Goal: Ask a question

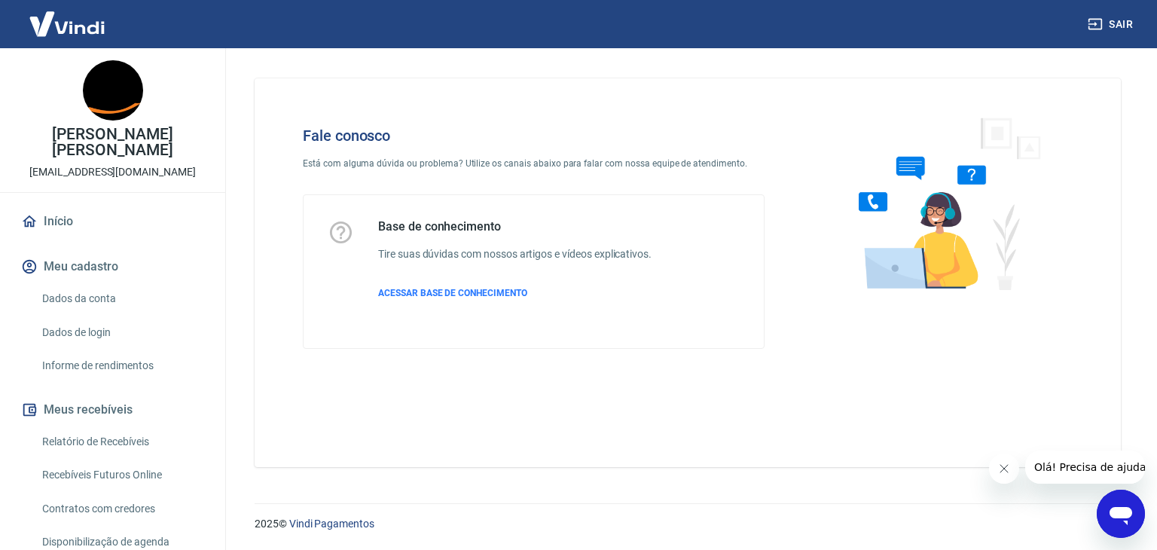
click at [1126, 508] on icon "Abrir janela de mensagens" at bounding box center [1121, 516] width 23 height 18
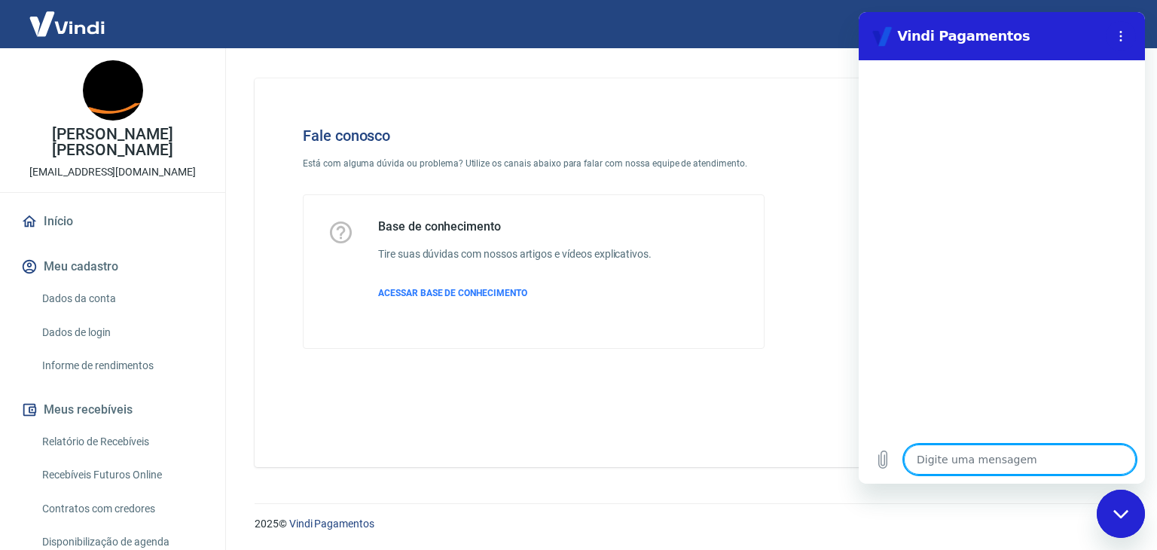
drag, startPoint x: 947, startPoint y: 471, endPoint x: 942, endPoint y: 462, distance: 9.8
click at [947, 469] on textarea at bounding box center [1020, 459] width 232 height 30
drag, startPoint x: 942, startPoint y: 462, endPoint x: 950, endPoint y: 456, distance: 10.7
click at [945, 459] on textarea at bounding box center [1020, 459] width 232 height 30
type textarea "O"
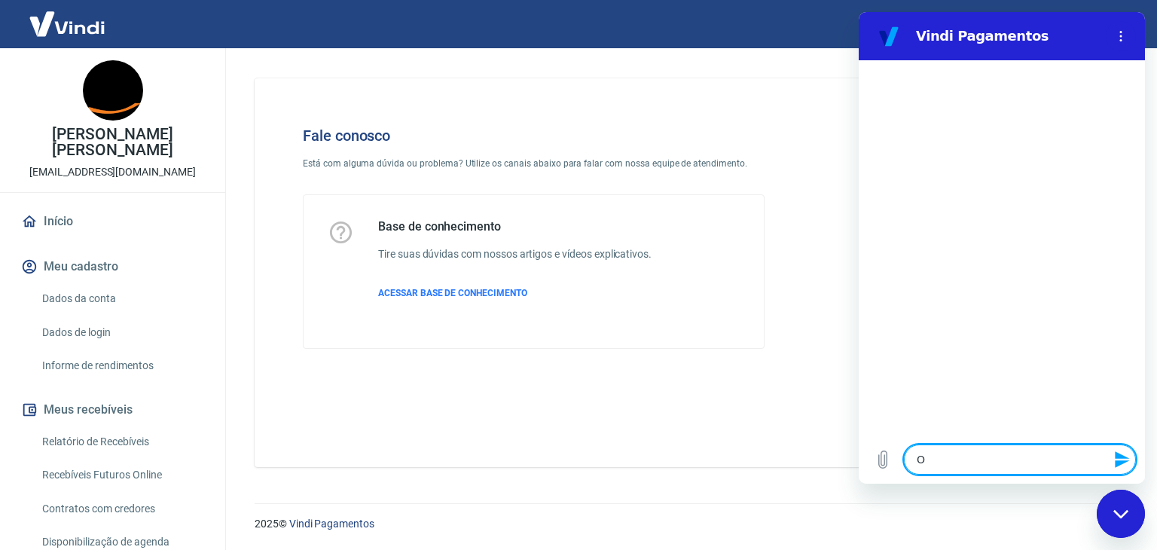
type textarea "x"
type textarea "Ol"
type textarea "x"
type textarea "[PERSON_NAME]"
type textarea "x"
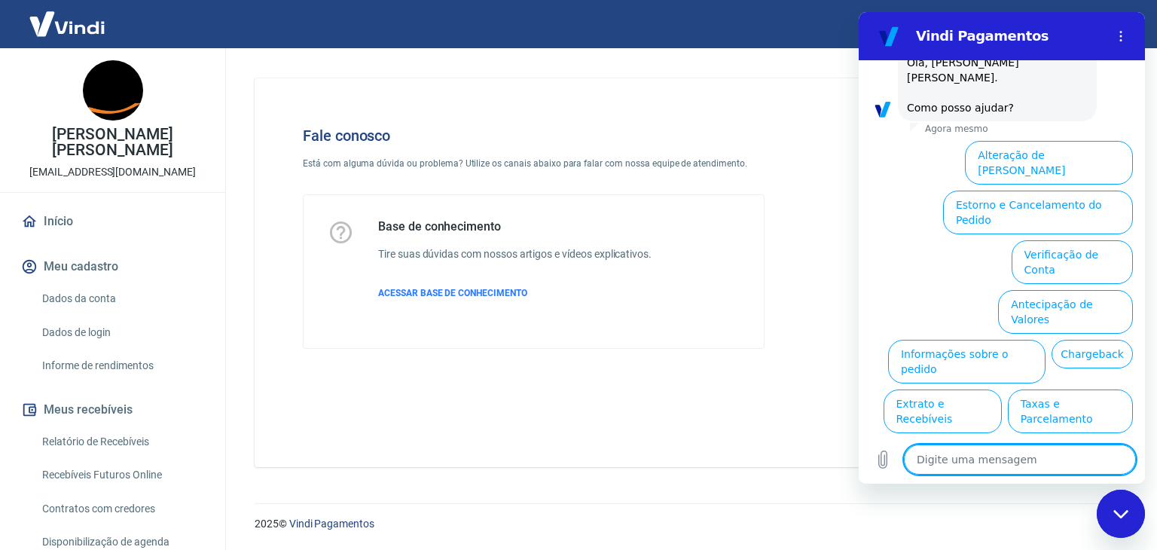
scroll to position [103, 0]
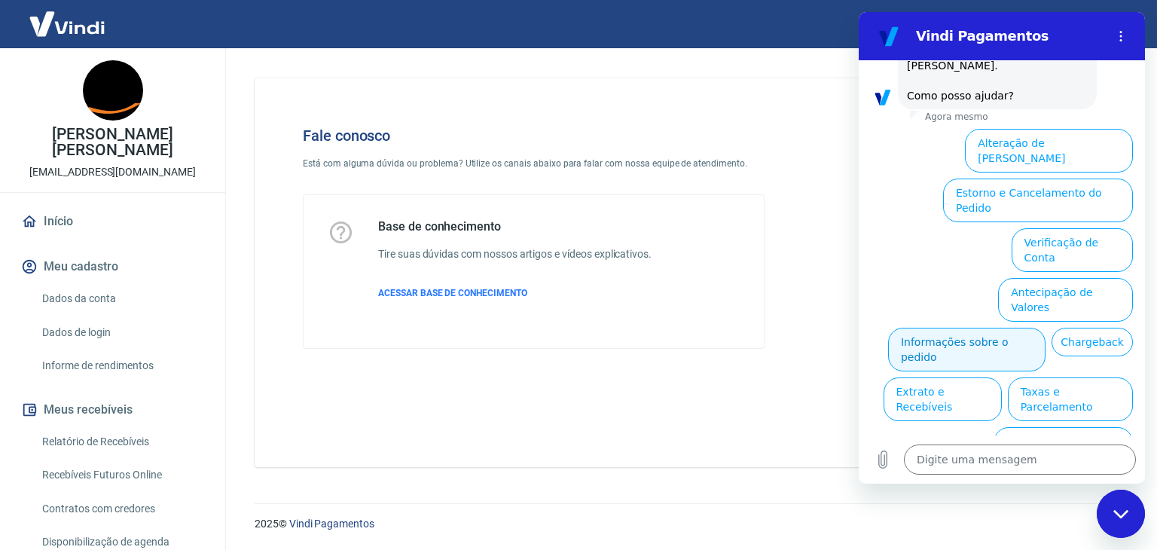
click at [957, 328] on button "Informações sobre o pedido" at bounding box center [966, 350] width 157 height 44
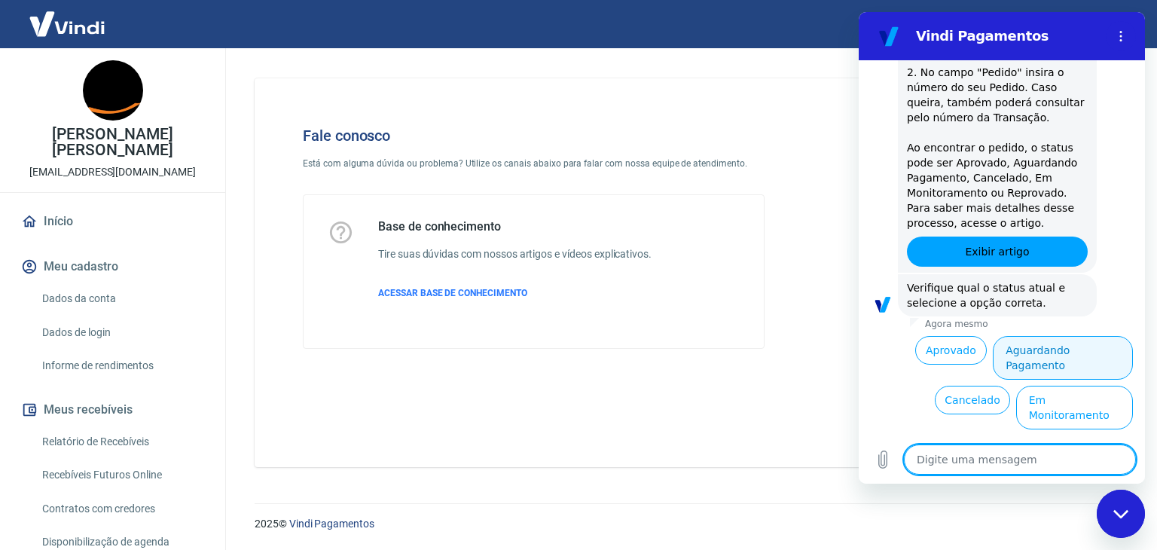
scroll to position [365, 0]
click at [1054, 346] on button "Aguardando Pagamento" at bounding box center [1063, 356] width 140 height 44
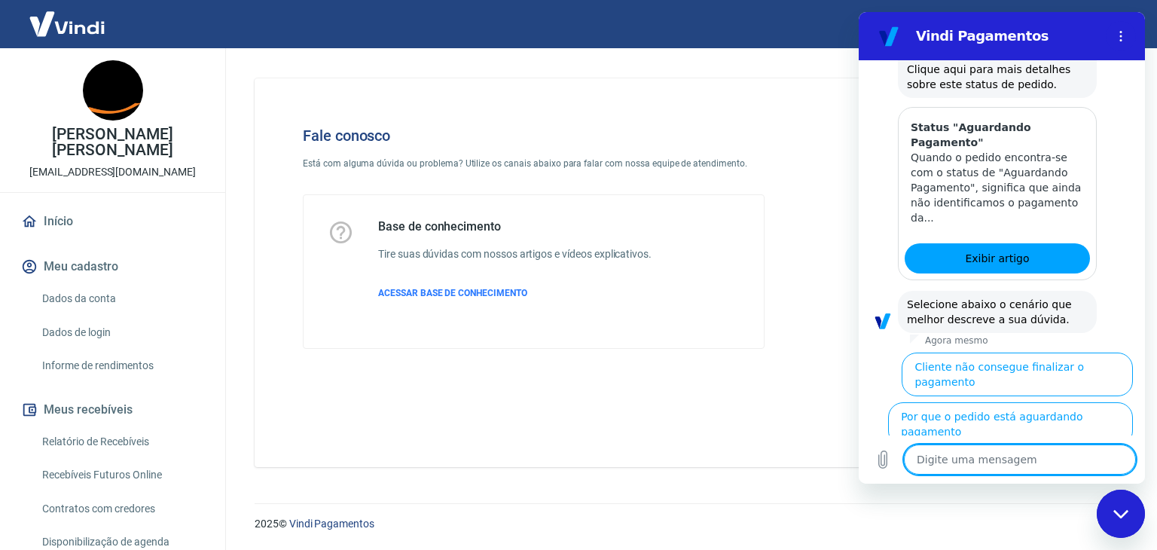
scroll to position [790, 0]
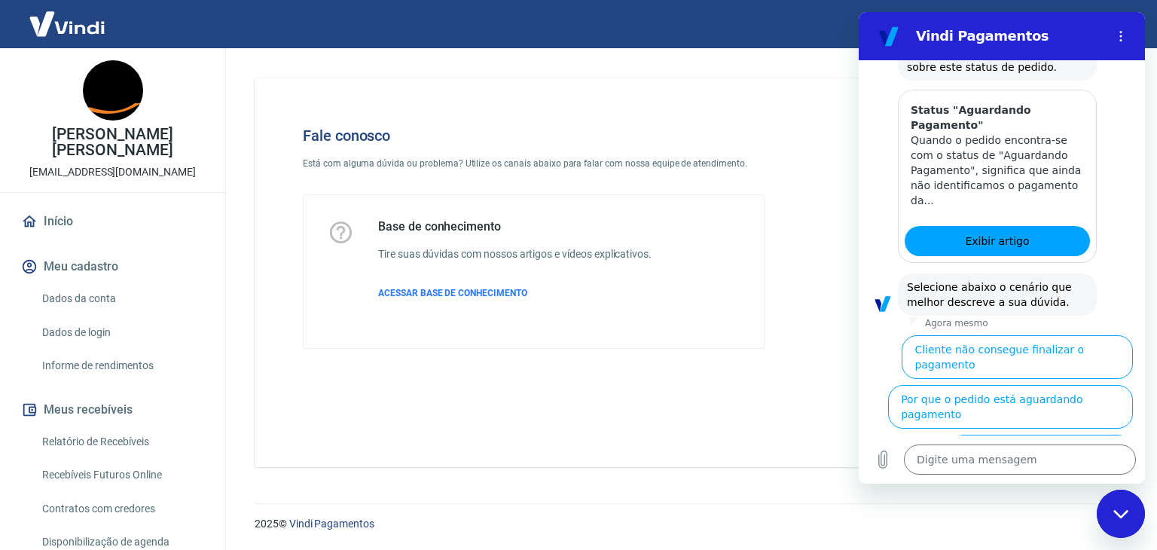
click at [1033, 435] on button "Cliente pagou, mas pedido consta 'Aguardando Pagamento'" at bounding box center [1040, 464] width 185 height 59
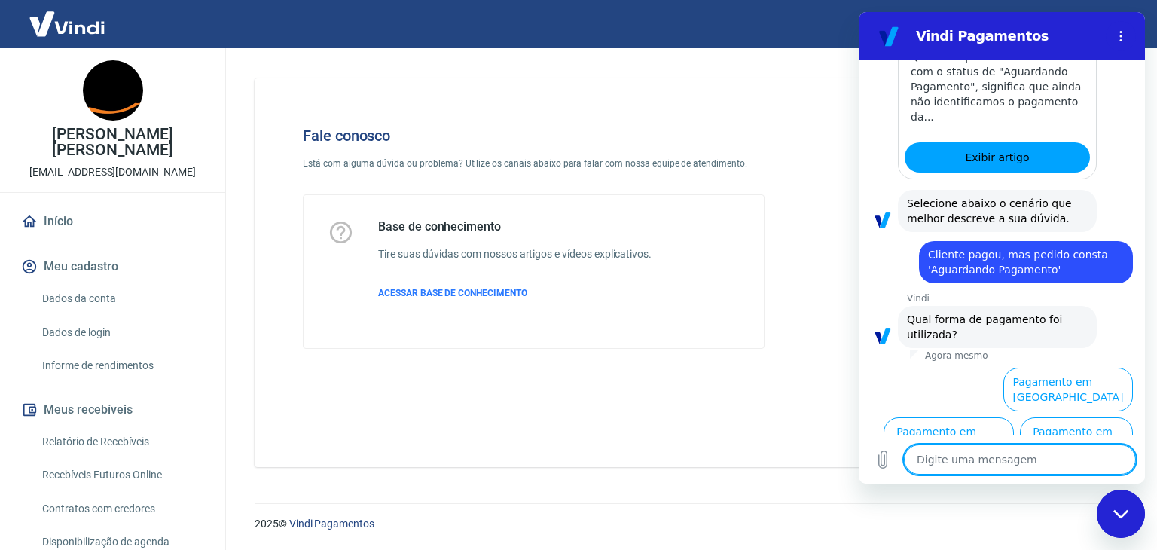
scroll to position [892, 0]
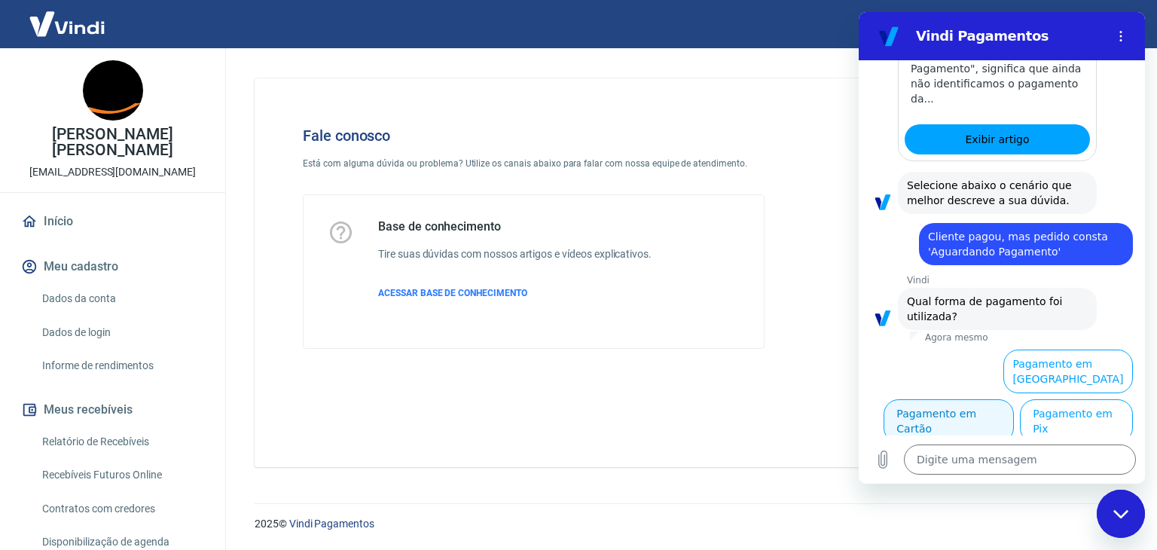
click at [1014, 399] on button "Pagamento em Cartão" at bounding box center [949, 421] width 130 height 44
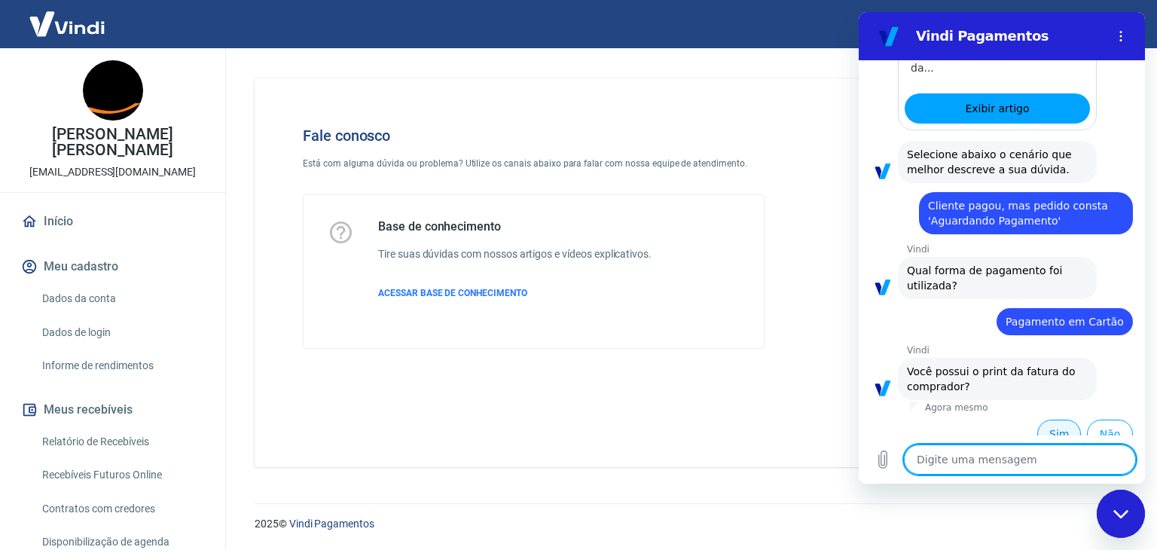
scroll to position [923, 0]
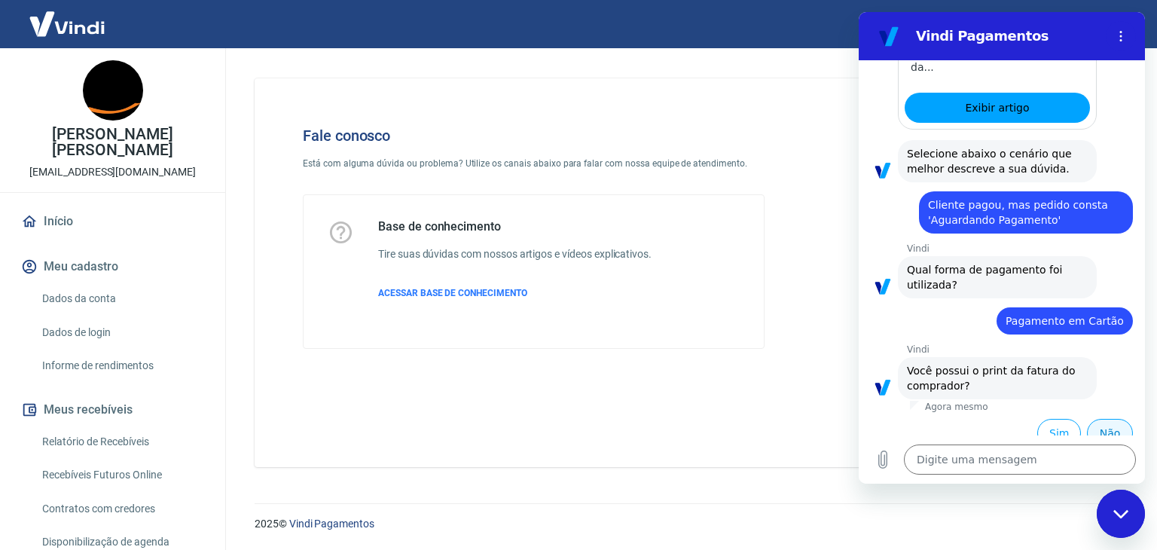
click at [1094, 419] on button "Não" at bounding box center [1110, 433] width 46 height 29
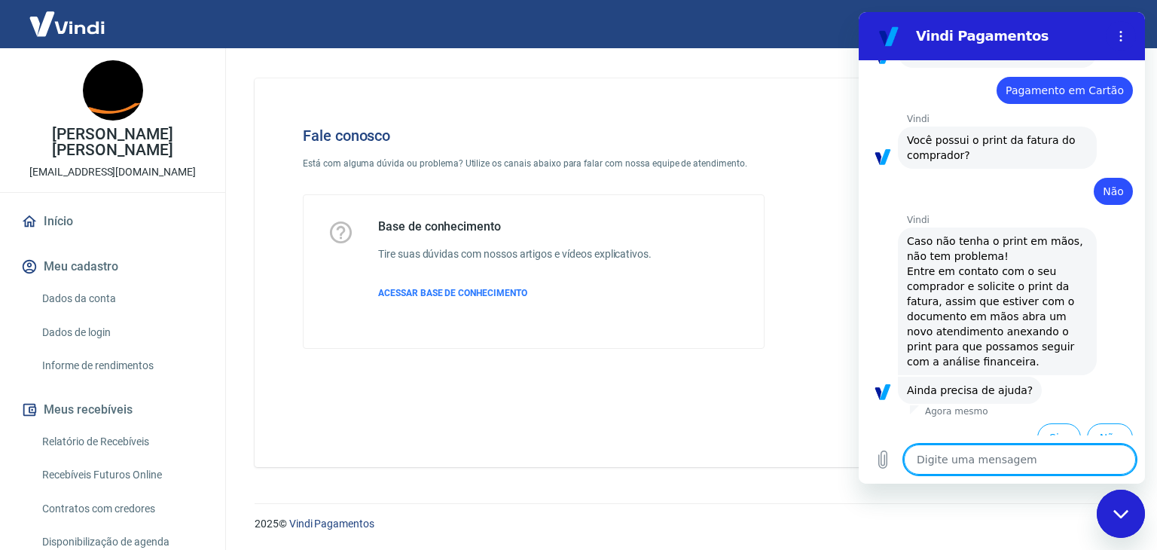
scroll to position [1158, 0]
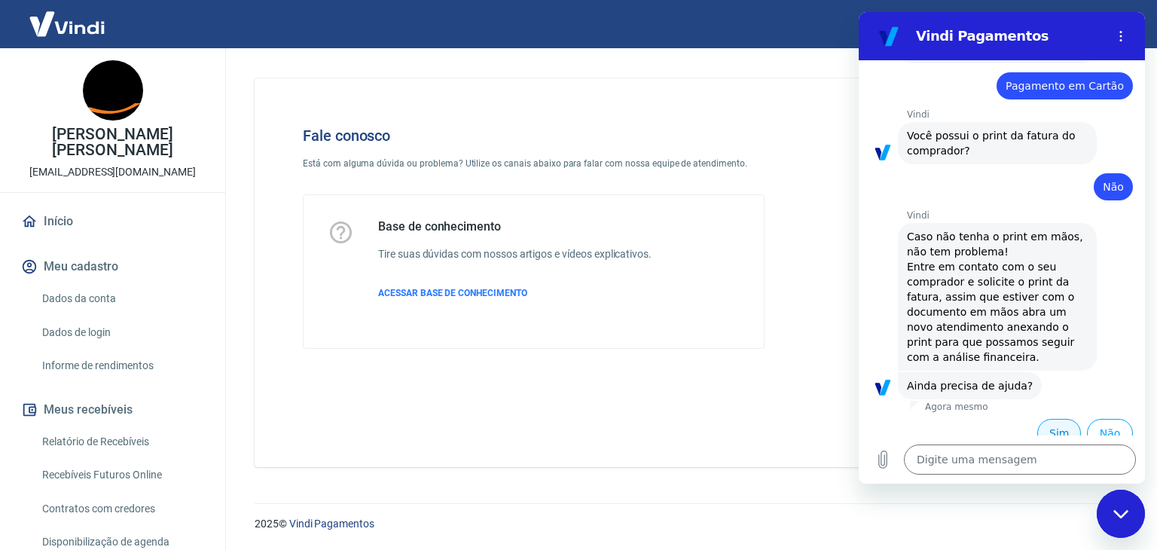
click at [1044, 419] on button "Sim" at bounding box center [1059, 433] width 44 height 29
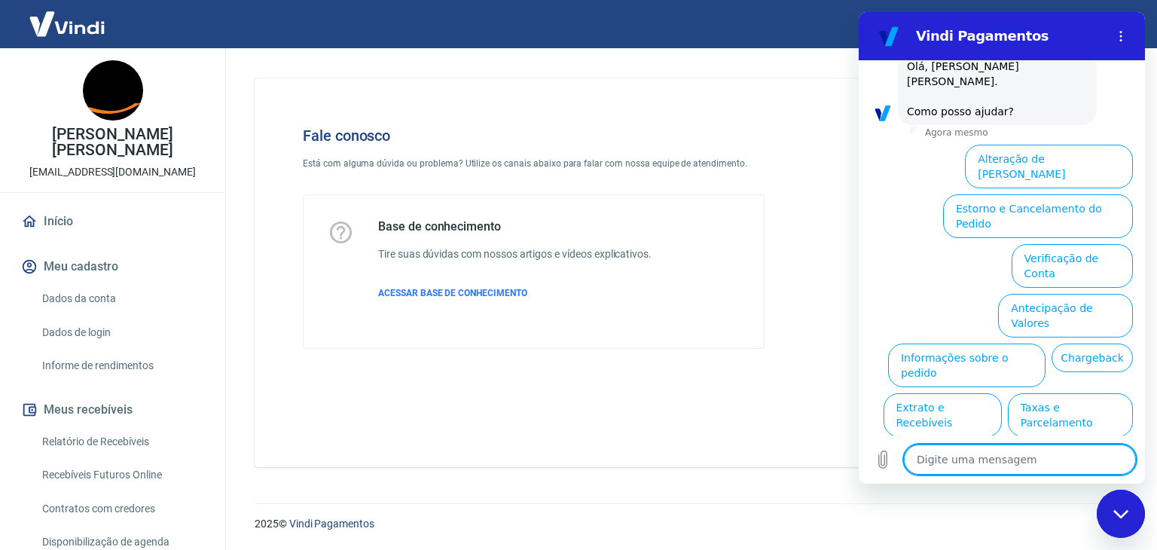
scroll to position [1564, 0]
click at [975, 343] on button "Informações sobre o pedido" at bounding box center [966, 365] width 157 height 44
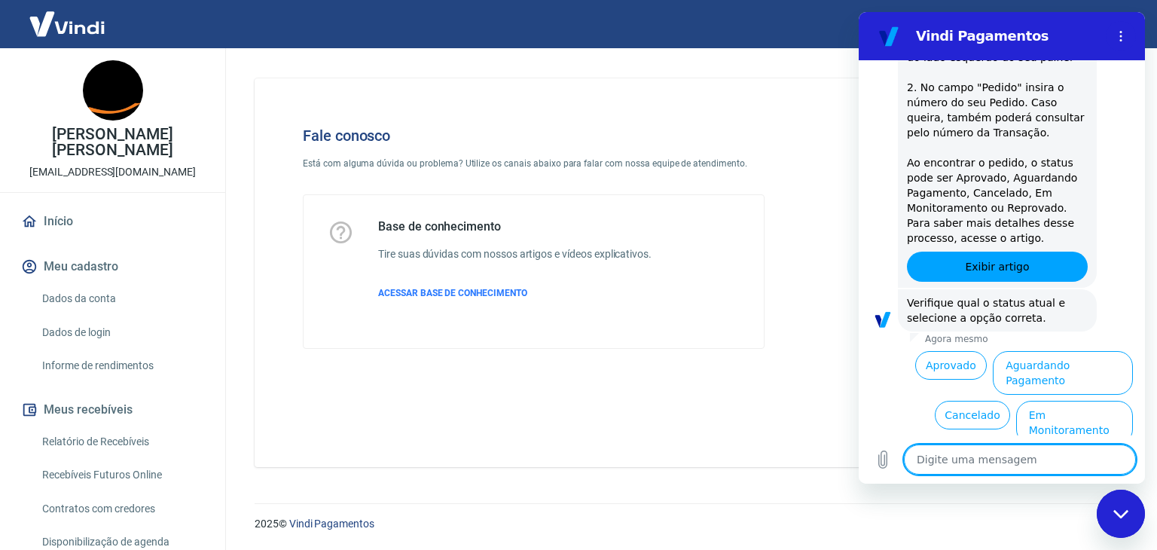
scroll to position [1826, 0]
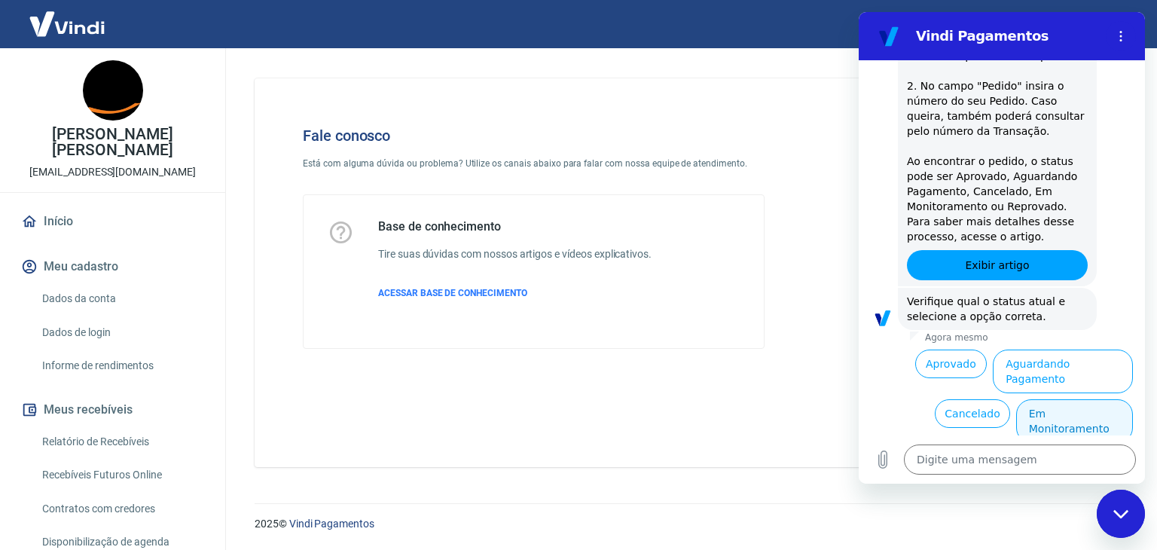
click at [1021, 399] on button "Em Monitoramento" at bounding box center [1074, 421] width 117 height 44
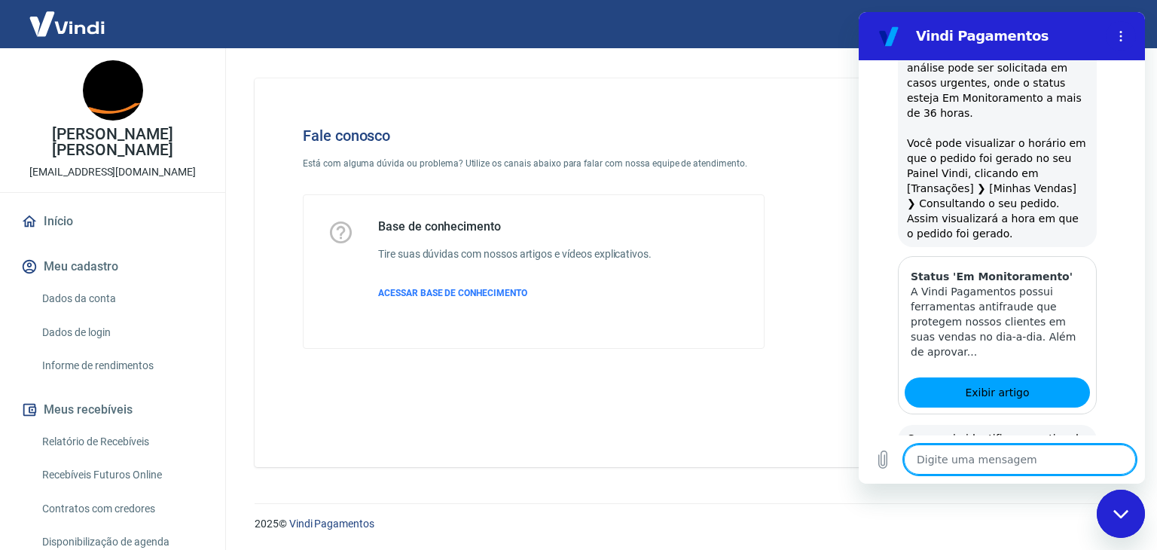
scroll to position [2477, 0]
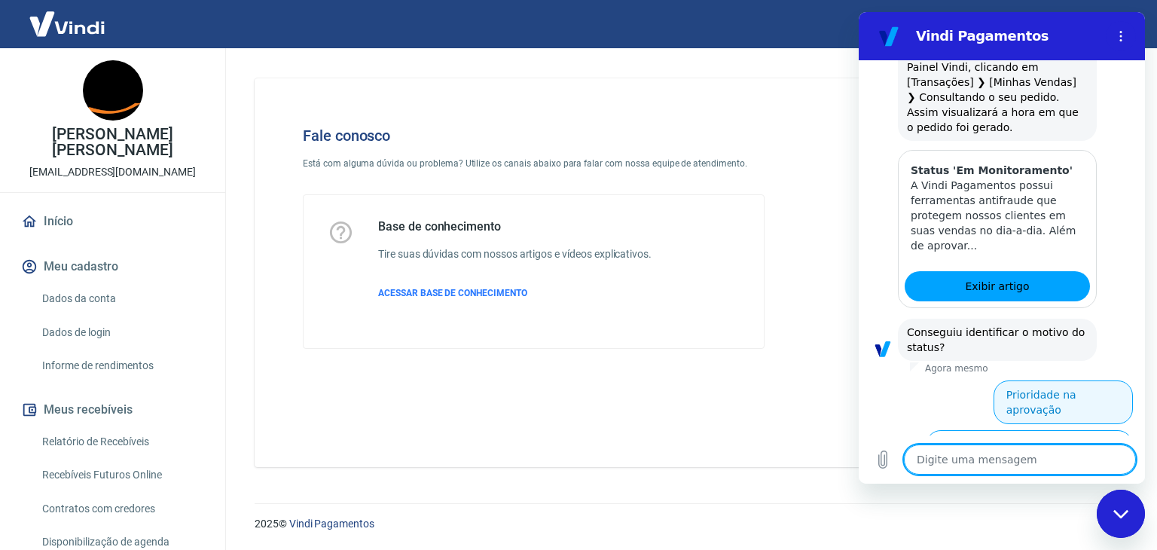
click at [1054, 380] on button "Prioridade na aprovação" at bounding box center [1063, 402] width 139 height 44
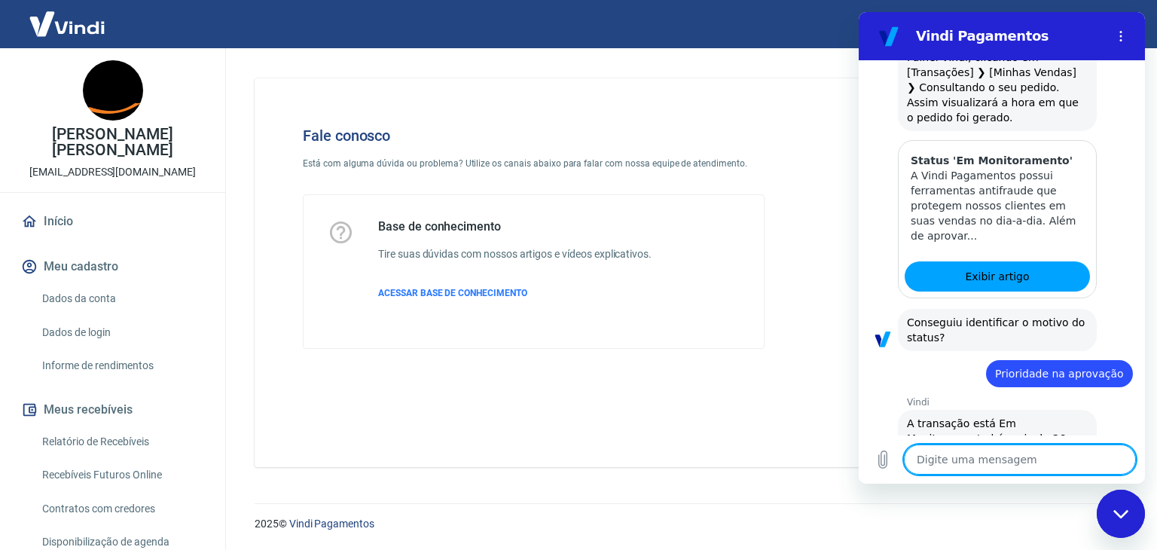
scroll to position [2525, 0]
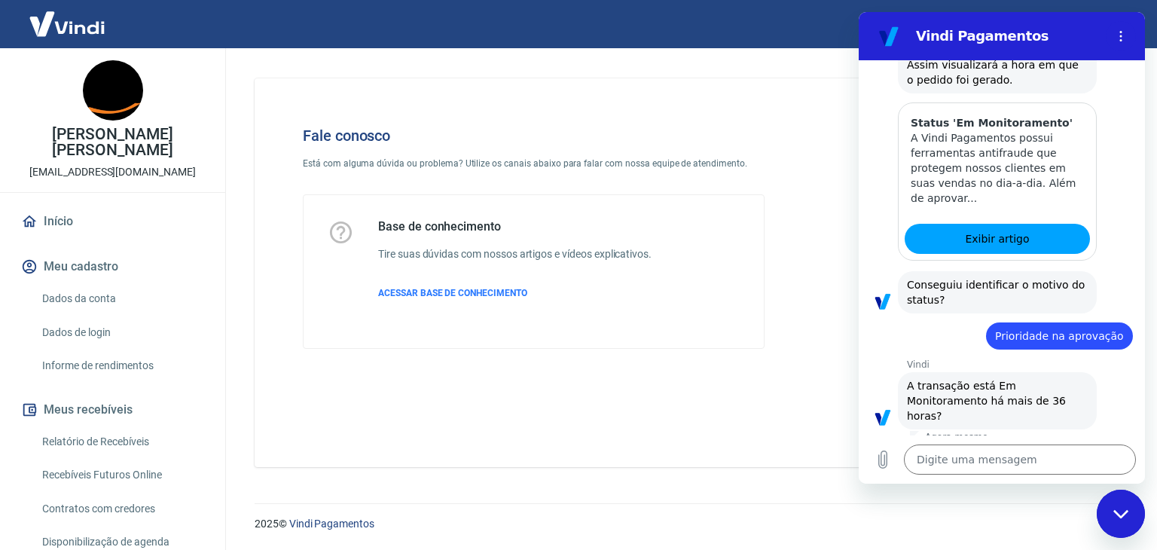
click at [1053, 449] on button "Sim" at bounding box center [1059, 463] width 44 height 29
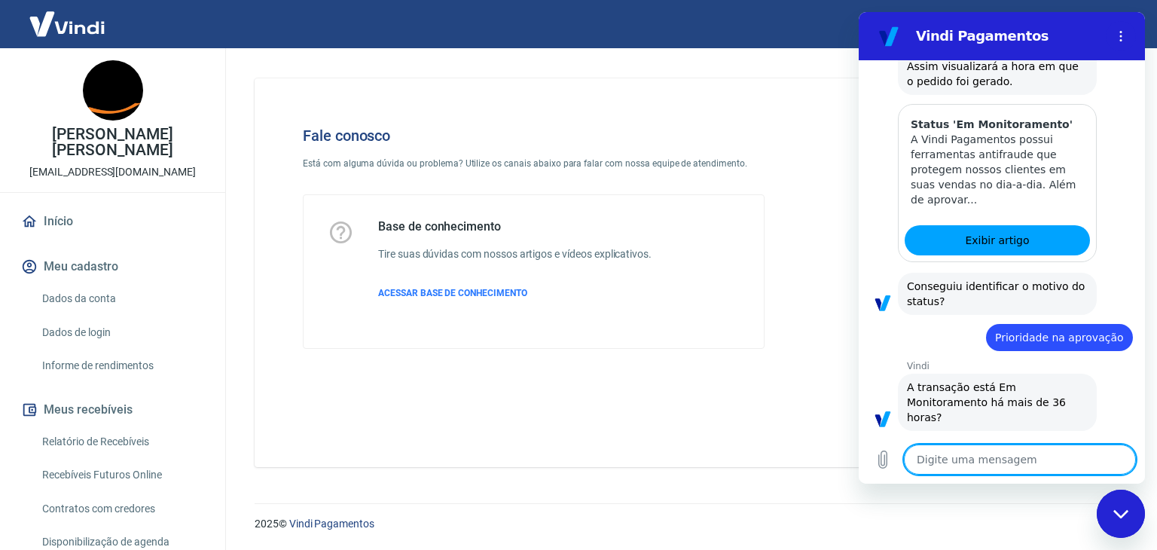
scroll to position [2526, 0]
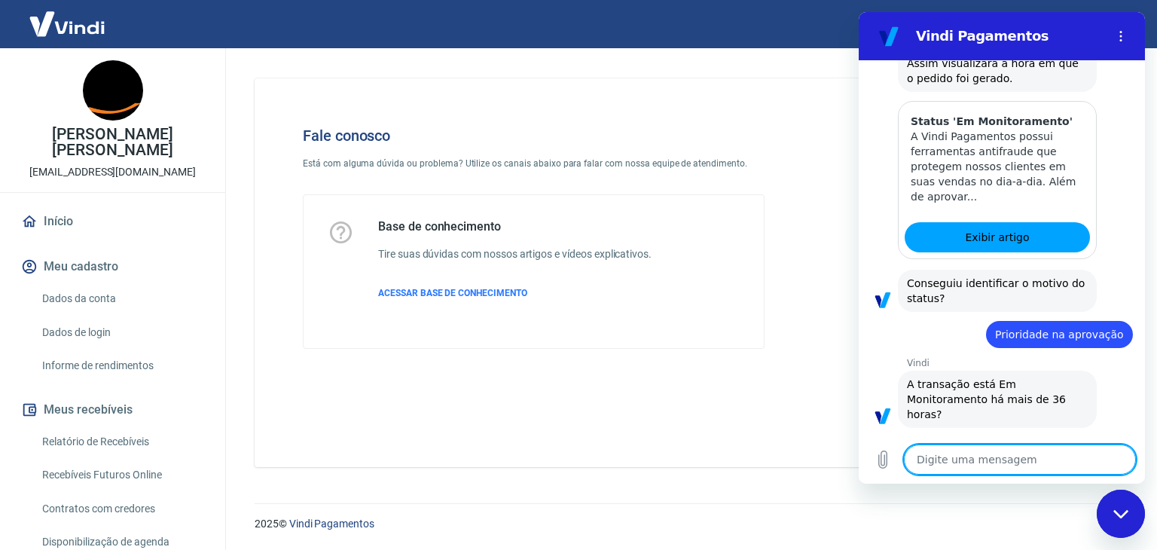
type textarea "x"
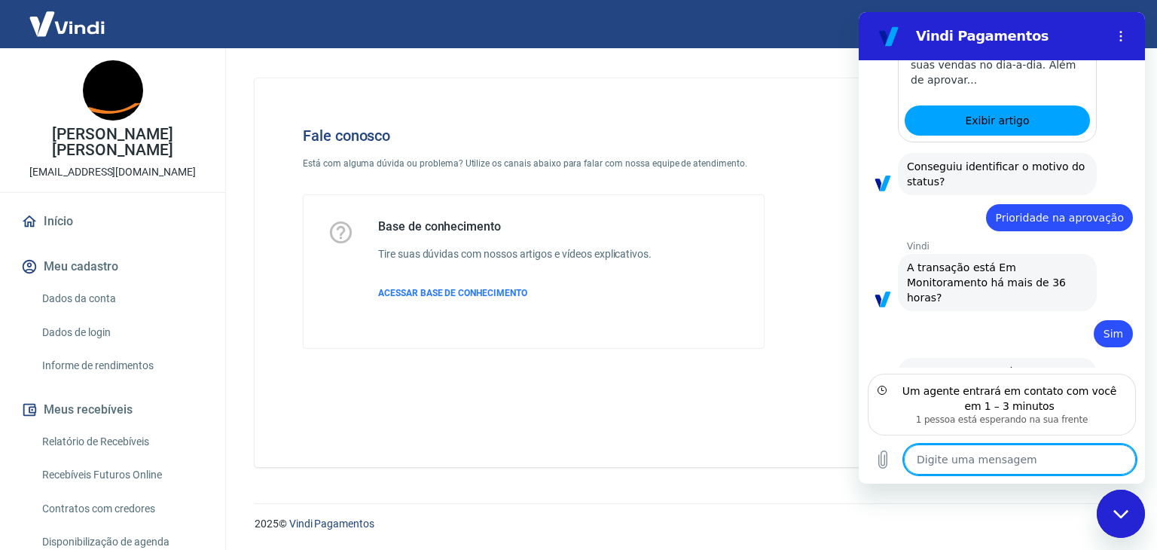
scroll to position [2647, 0]
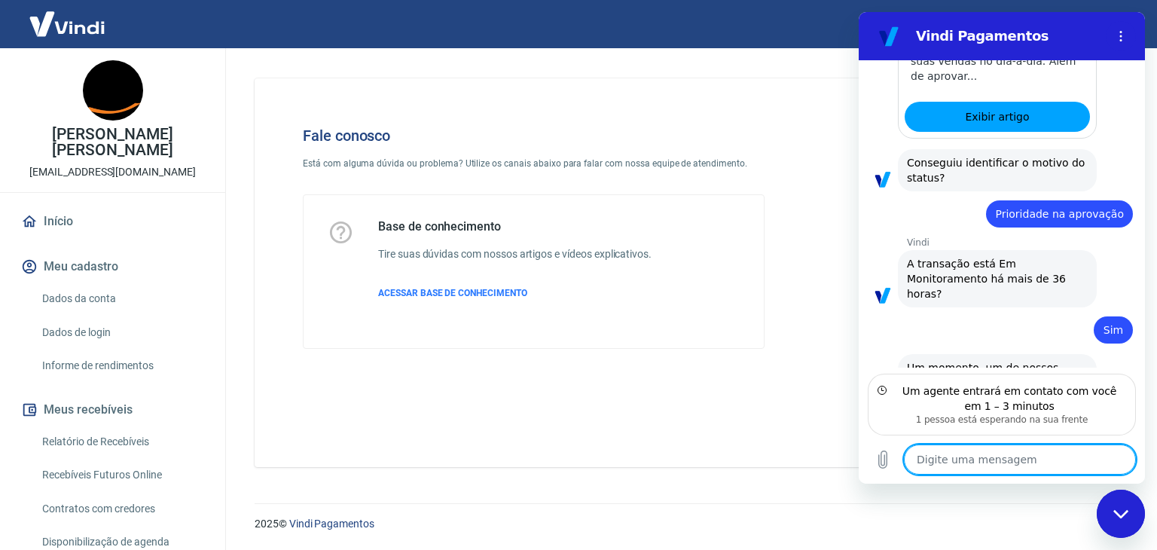
click at [1018, 457] on textarea at bounding box center [1020, 459] width 232 height 30
type textarea "B"
type textarea "x"
type textarea "Bo"
type textarea "x"
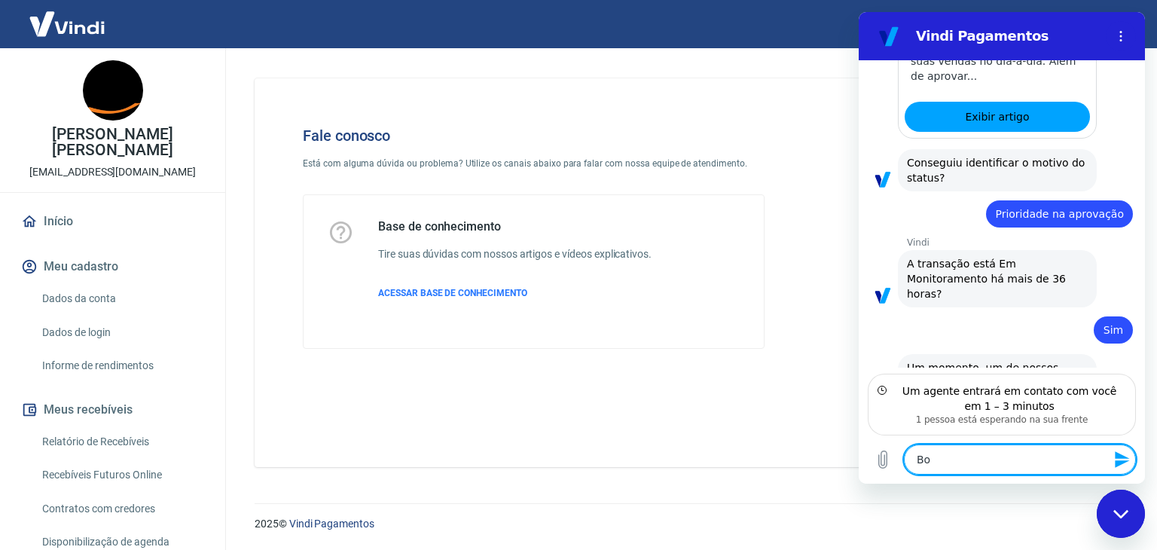
type textarea "Boa"
type textarea "x"
type textarea "Boa"
type textarea "x"
type textarea "Boa t"
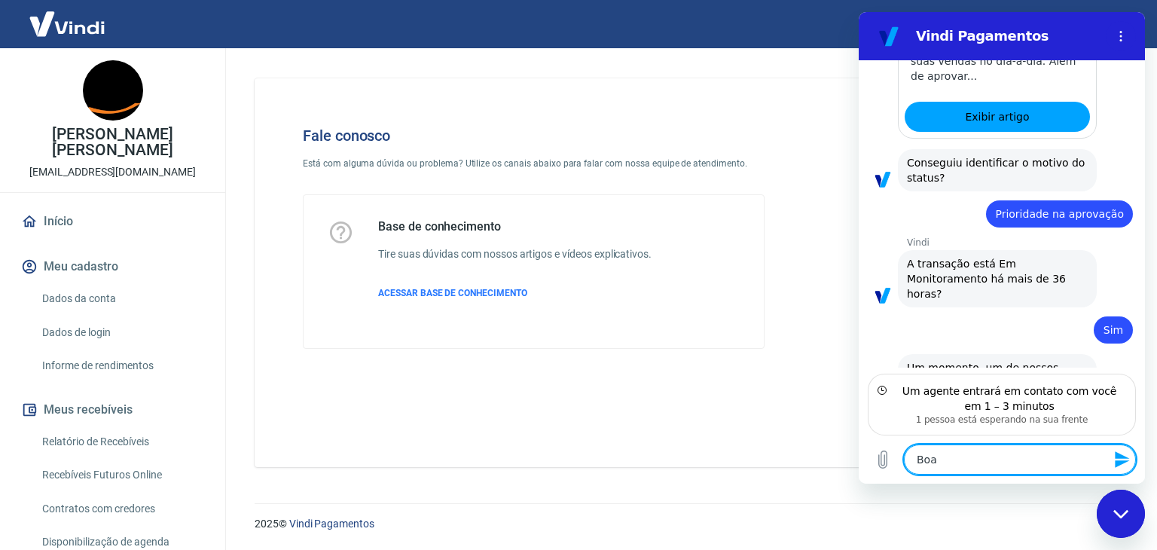
type textarea "x"
type textarea "Boa ta"
type textarea "x"
type textarea "Boa tar"
type textarea "x"
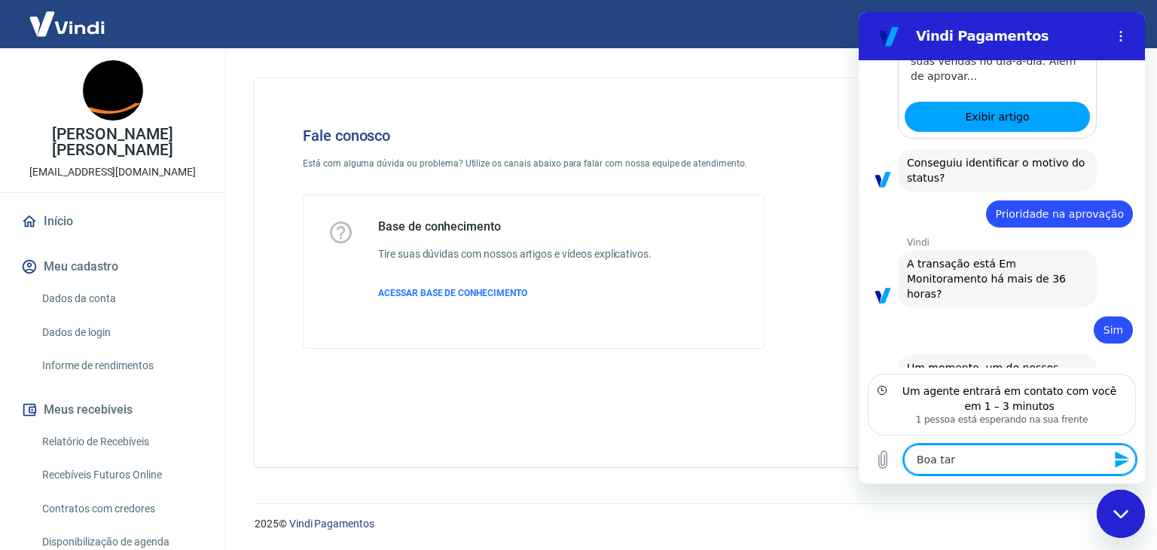
type textarea "Boa tard"
type textarea "x"
type textarea "Boa tarde"
type textarea "x"
type textarea "Boa tarde,"
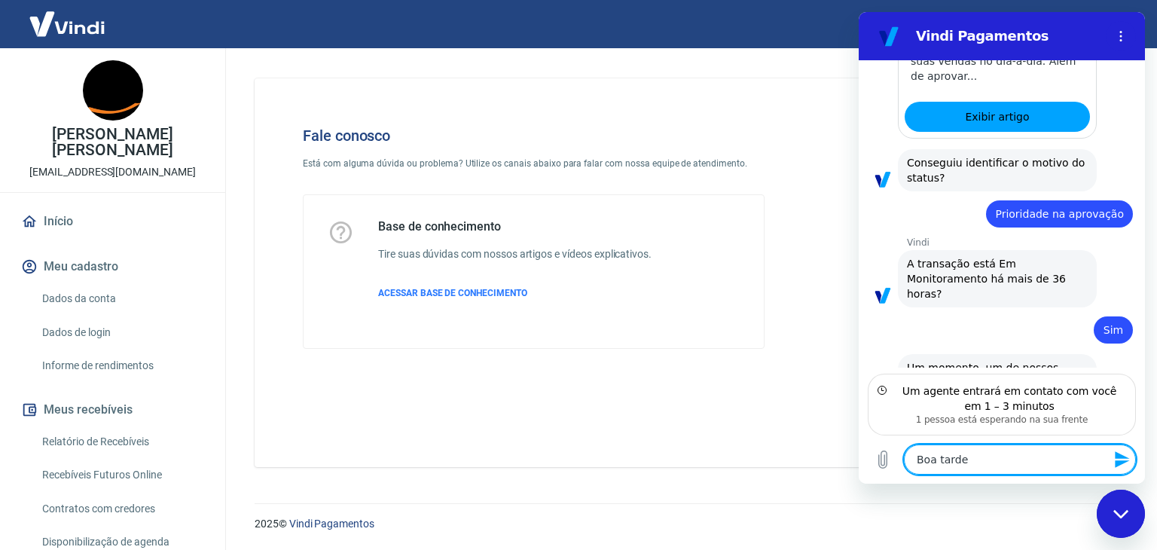
type textarea "x"
type textarea "Boa tarde,"
type textarea "x"
type textarea "Boa tarde, e"
type textarea "x"
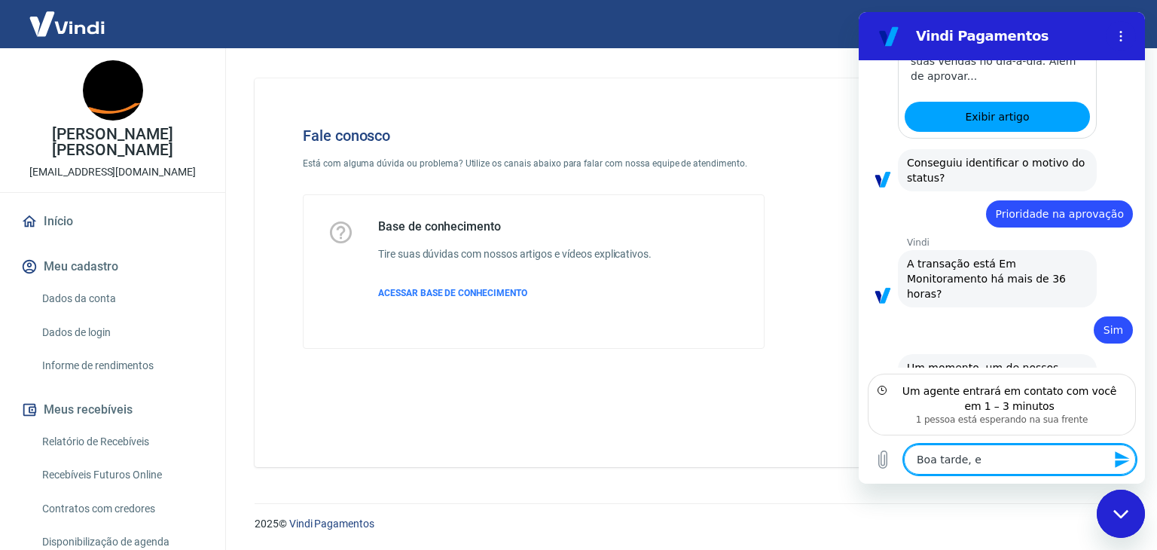
type textarea "Boa tarde, es"
type textarea "x"
type textarea "Boa tarde, est"
type textarea "x"
type textarea "Boa tarde, esta"
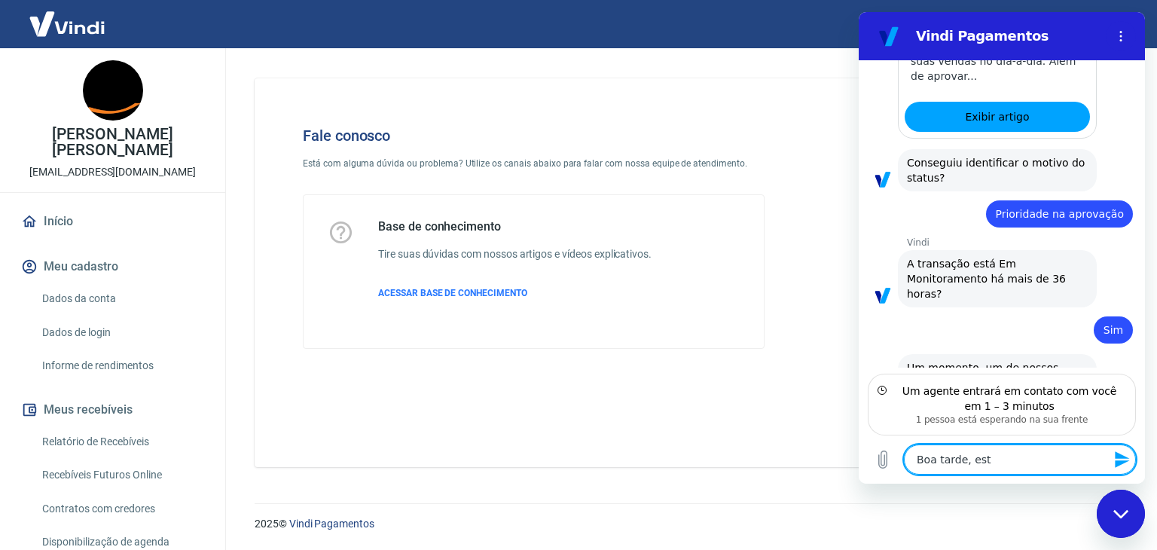
type textarea "x"
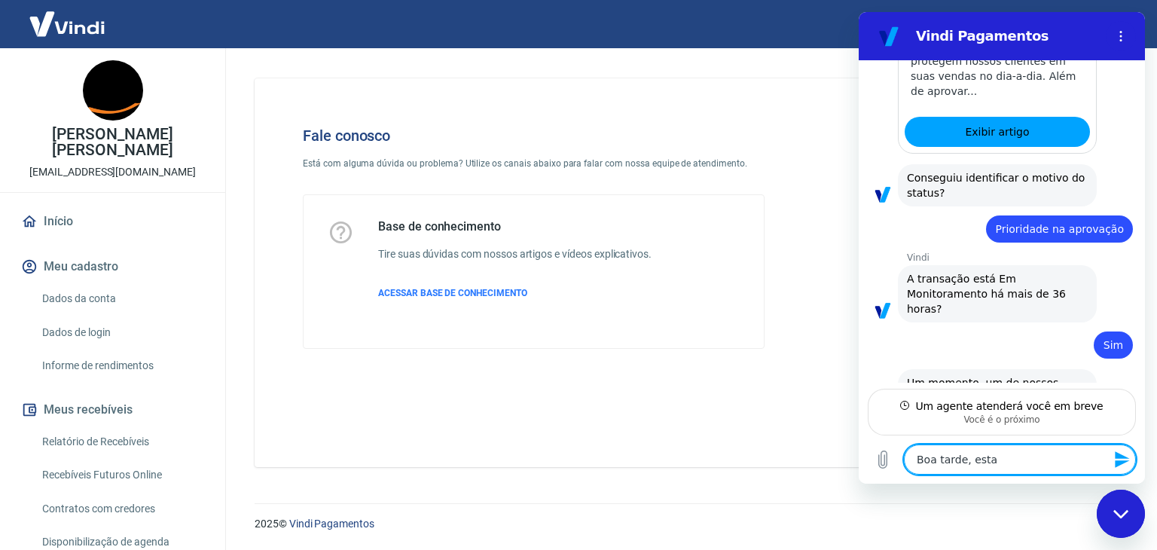
type textarea "Boa tarde, esta"
type textarea "x"
type textarea "Boa tarde, esta o"
type textarea "x"
type textarea "Boa tarde, esta oc"
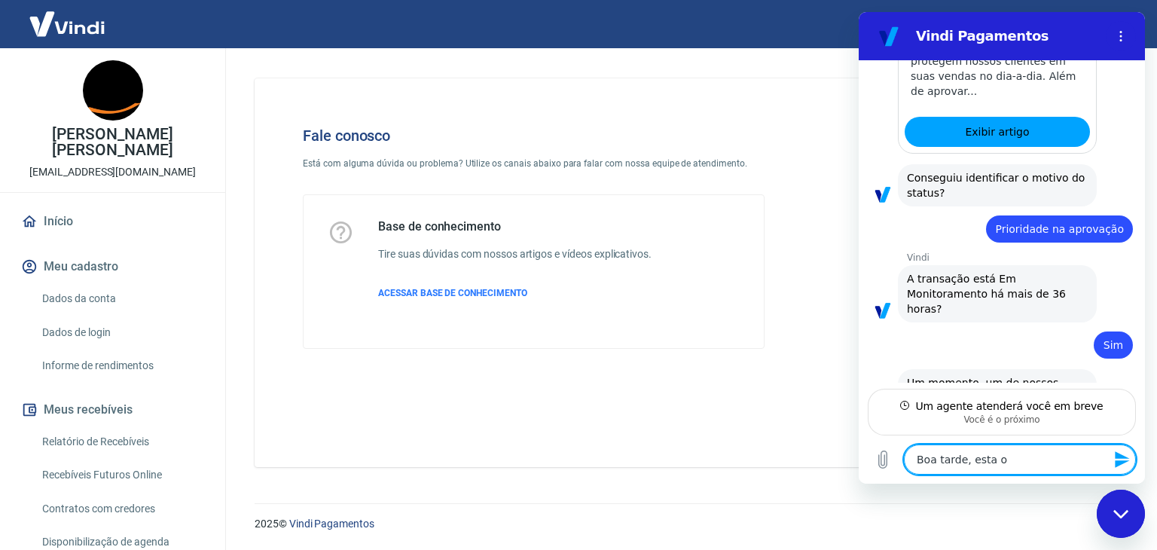
type textarea "x"
type textarea "Boa tarde, esta oco"
type textarea "x"
type textarea "Boa tarde, esta ocor"
type textarea "x"
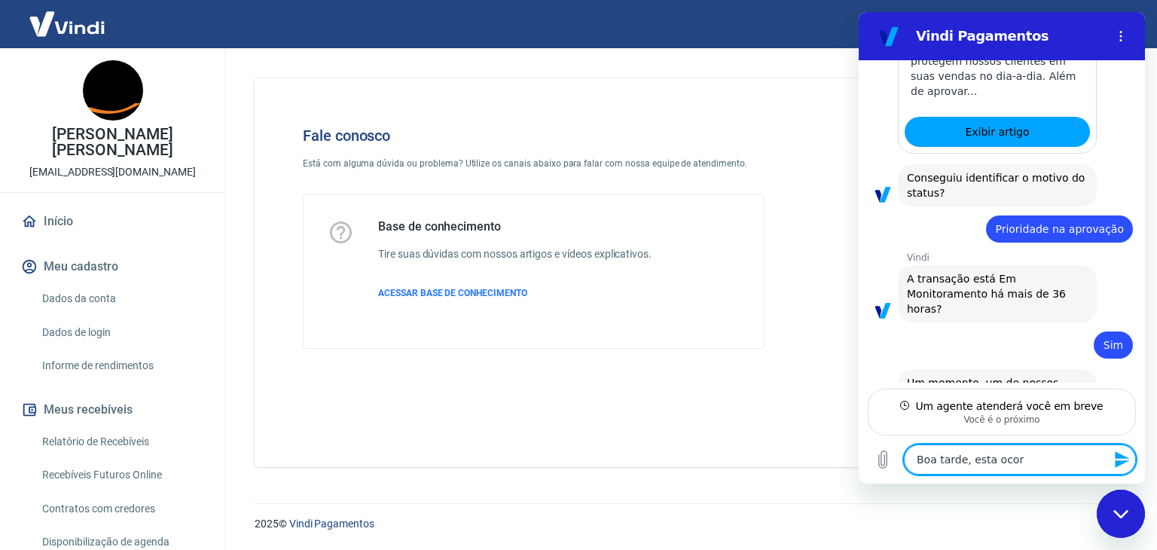
type textarea "Boa tarde, esta ocorr"
type textarea "x"
type textarea "Boa tarde, esta ocorre"
type textarea "x"
type textarea "Boa tarde, esta ocorren"
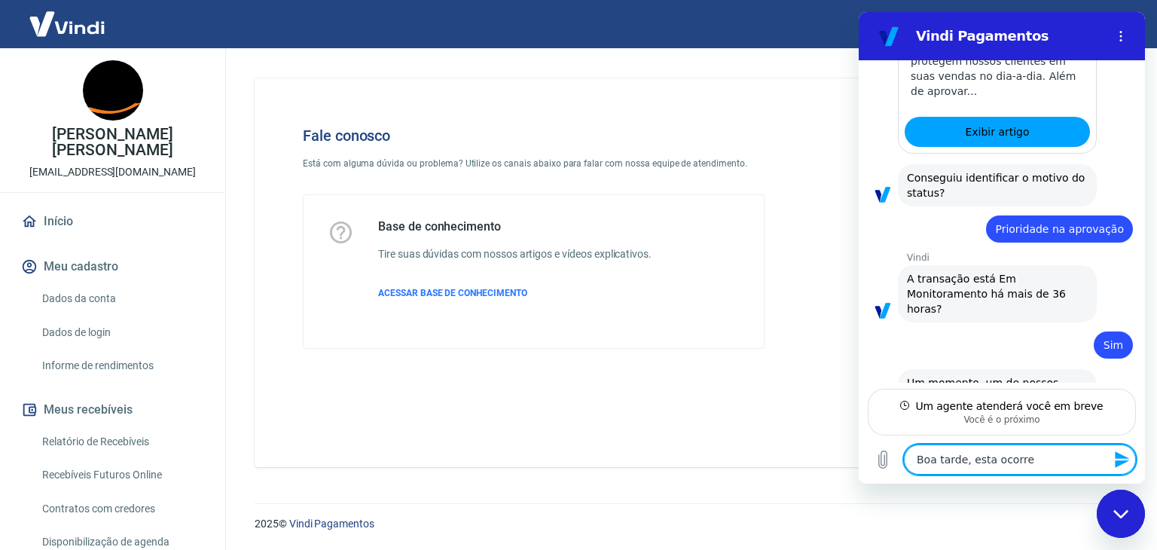
type textarea "x"
type textarea "Boa tarde, esta ocorrend"
type textarea "x"
type textarea "Boa tarde, esta ocorrendo"
type textarea "x"
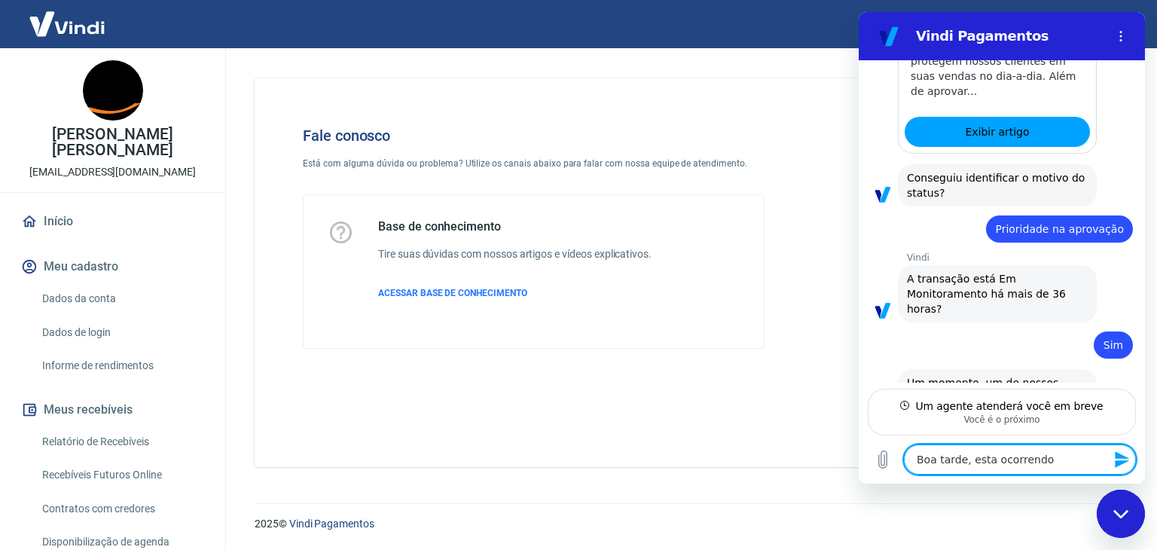
type textarea "Boa tarde, esta ocorrendo"
type textarea "x"
type textarea "Boa tarde, esta ocorrendo a"
type textarea "x"
type textarea "Boa tarde, esta ocorrendo al"
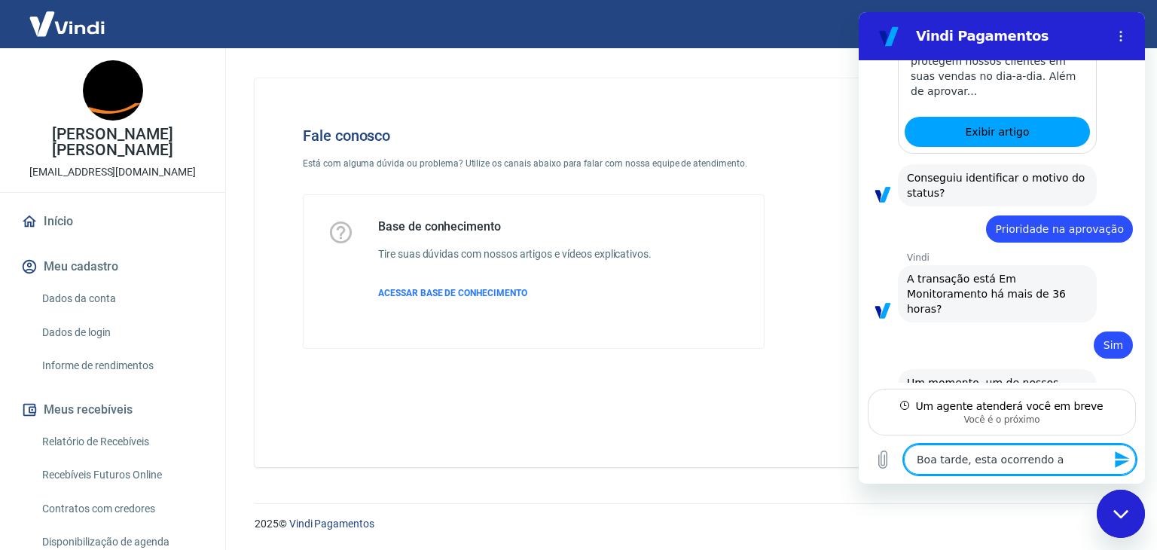
type textarea "x"
type textarea "Boa tarde, esta ocorrendo alg"
type textarea "x"
type textarea "Boa tarde, esta ocorrendo algu"
type textarea "x"
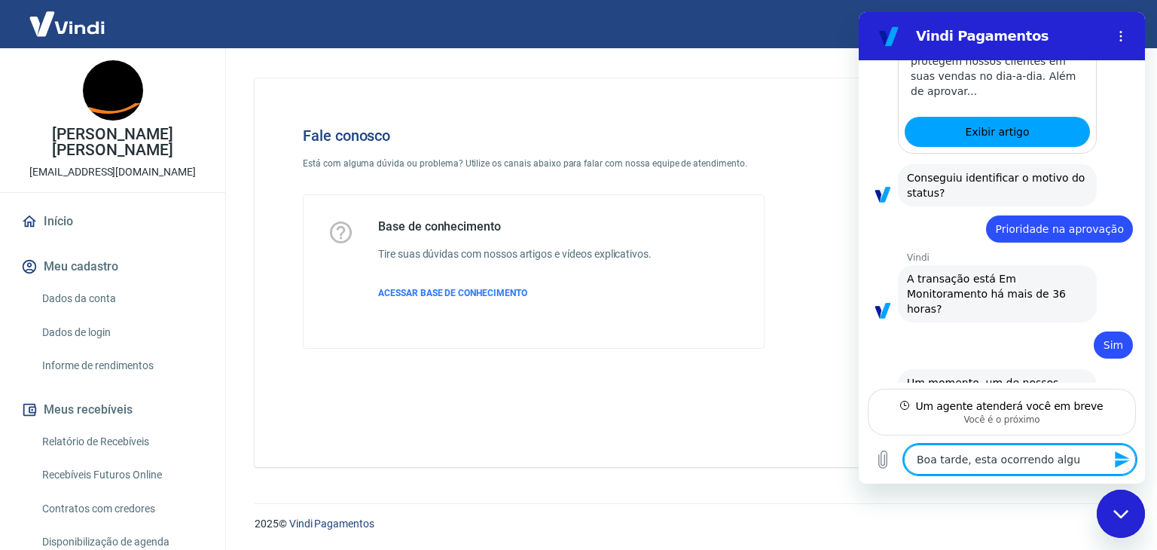
type textarea "Boa tarde, esta ocorrendo algum"
type textarea "x"
type textarea "Boa tarde, esta ocorrendo algum"
type textarea "x"
type textarea "Boa tarde, esta ocorrendo algum p"
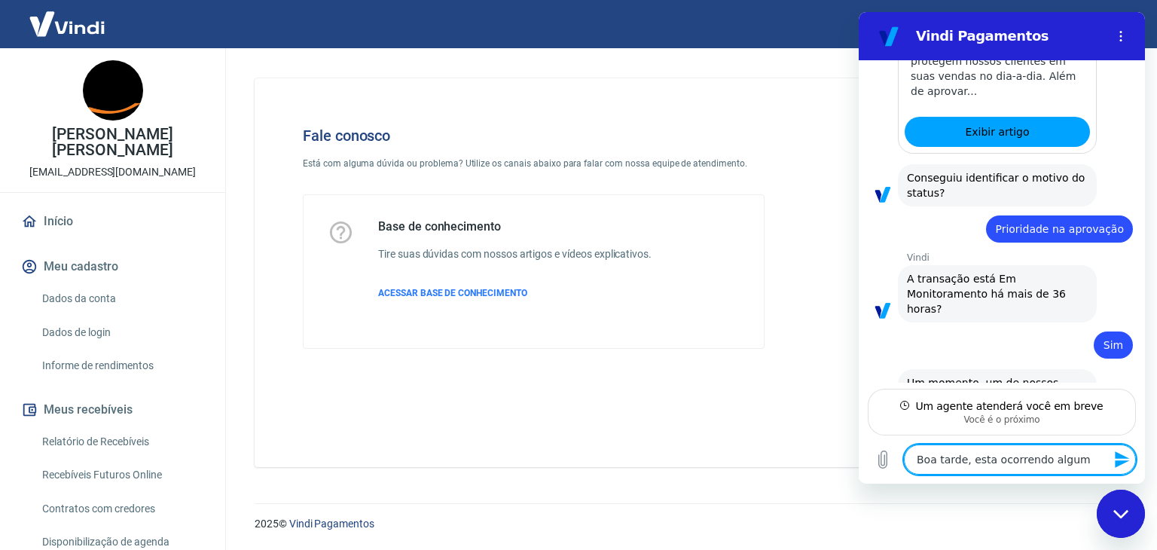
type textarea "x"
type textarea "Boa tarde, esta ocorrendo algum pr"
type textarea "x"
type textarea "Boa tarde, esta ocorrendo algum pro"
type textarea "x"
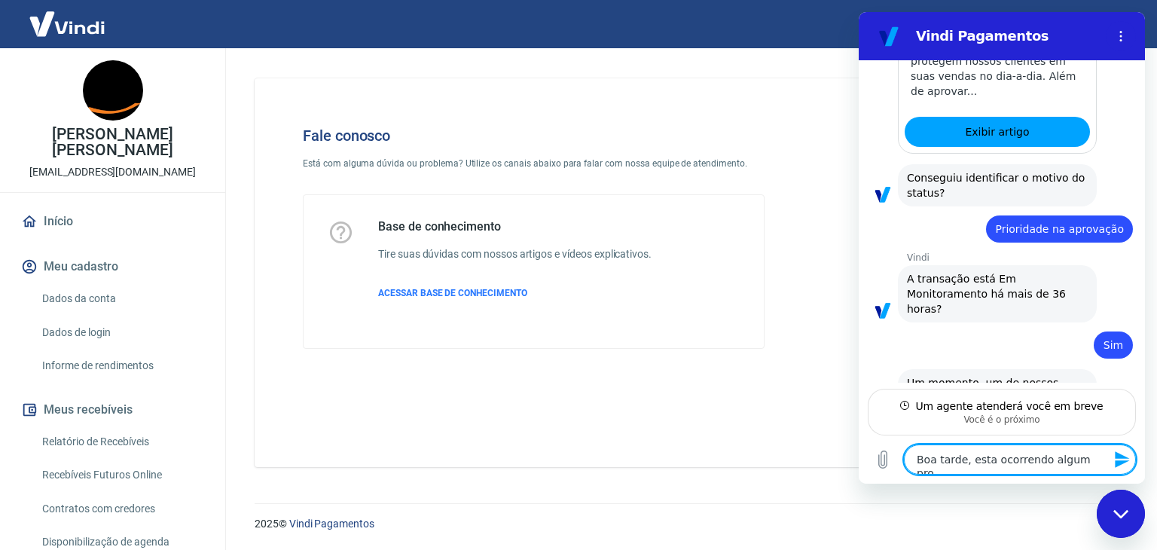
type textarea "Boa tarde, esta ocorrendo algum prob"
type textarea "x"
type textarea "Boa tarde, esta ocorrendo algum probl"
type textarea "x"
type textarea "Boa tarde, esta ocorrendo algum proble"
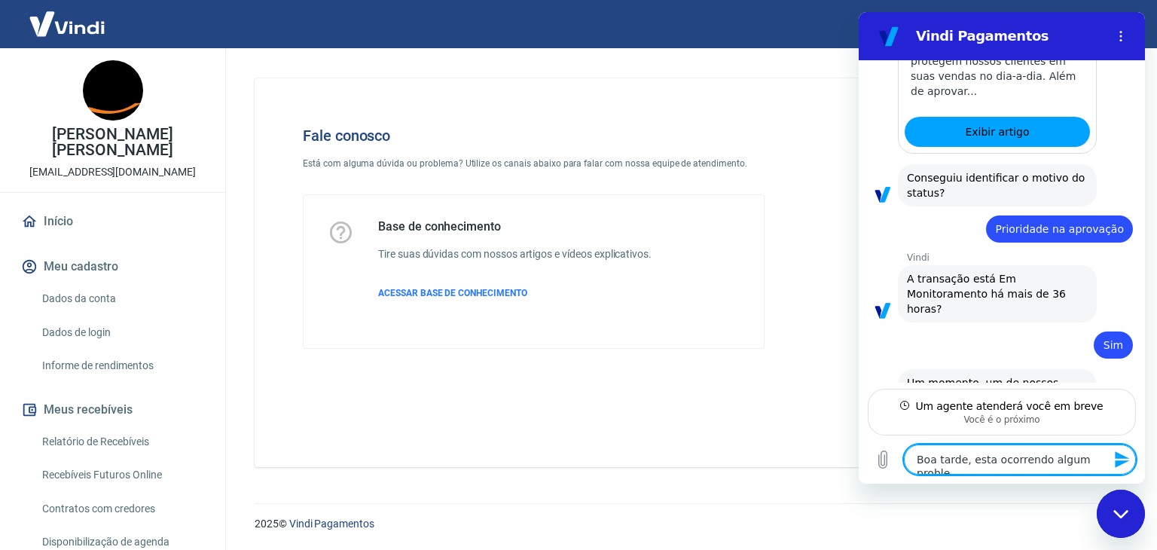
type textarea "x"
type textarea "Boa tarde, esta ocorrendo algum problee"
type textarea "x"
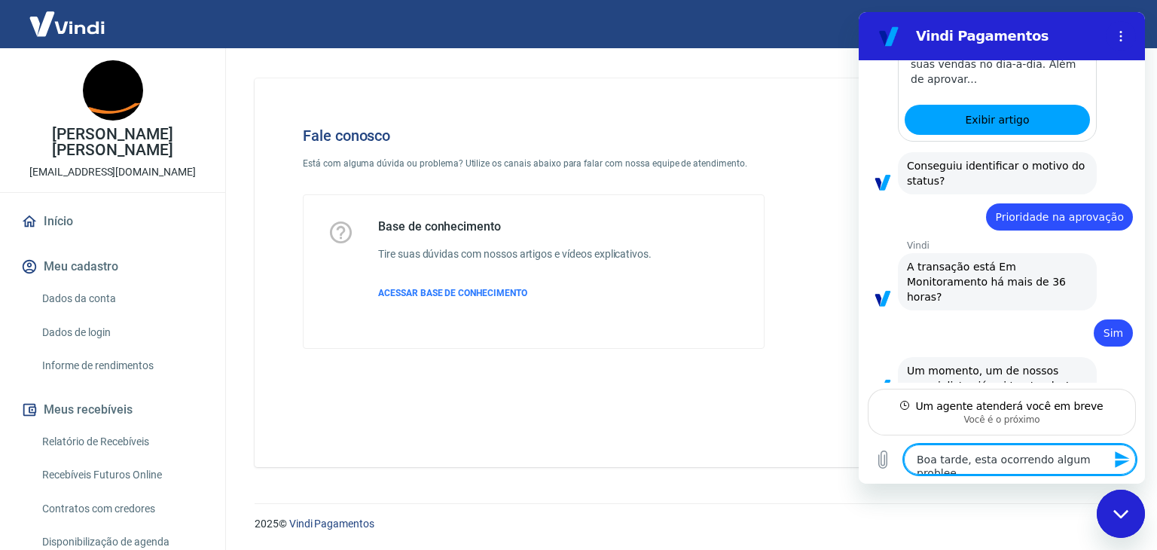
type textarea "Boa tarde, esta ocorrendo algum probleem"
type textarea "x"
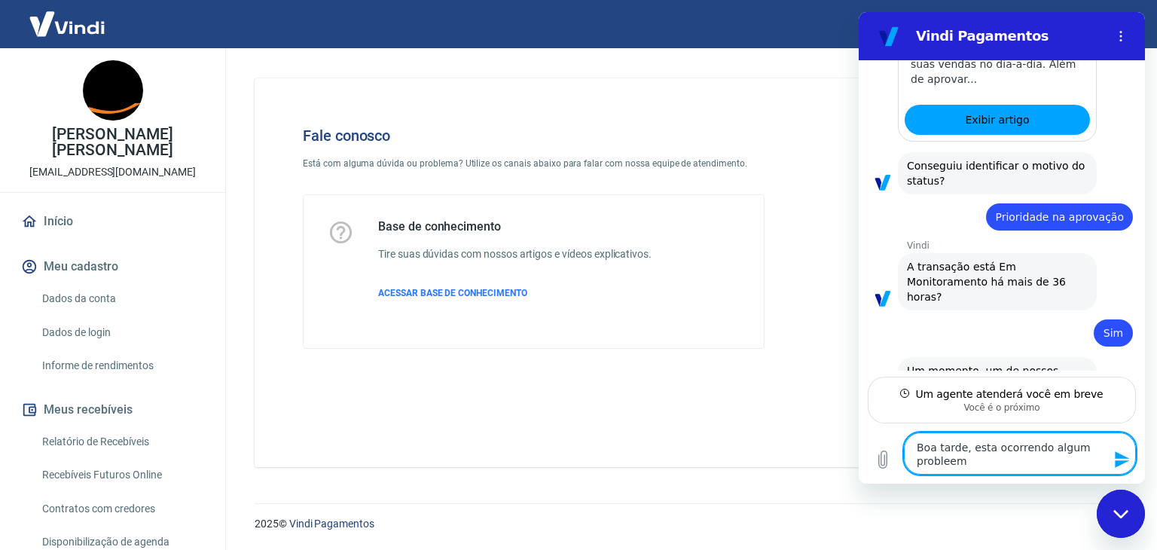
type textarea "Boa tarde, esta ocorrendo algum probleema"
type textarea "x"
type textarea "Boa tarde, esta ocorrendo algum probleema"
type textarea "x"
type textarea "Boa tarde, esta ocorrendo algum probleema c"
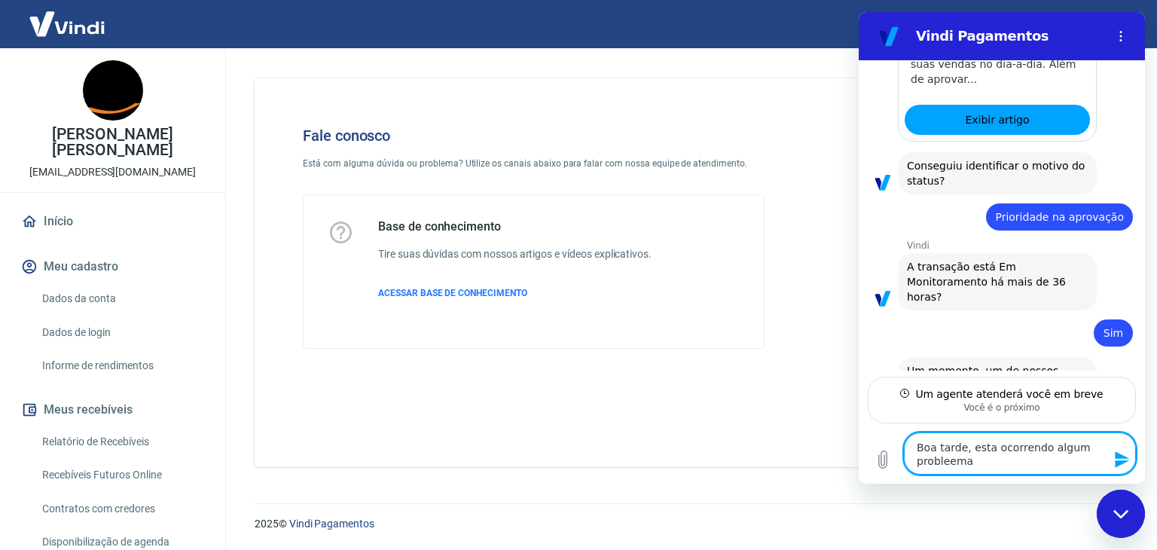
type textarea "x"
type textarea "Boa tarde, esta ocorrendo algum probleema"
type textarea "x"
type textarea "Boa tarde, esta ocorrendo algum probleema"
type textarea "x"
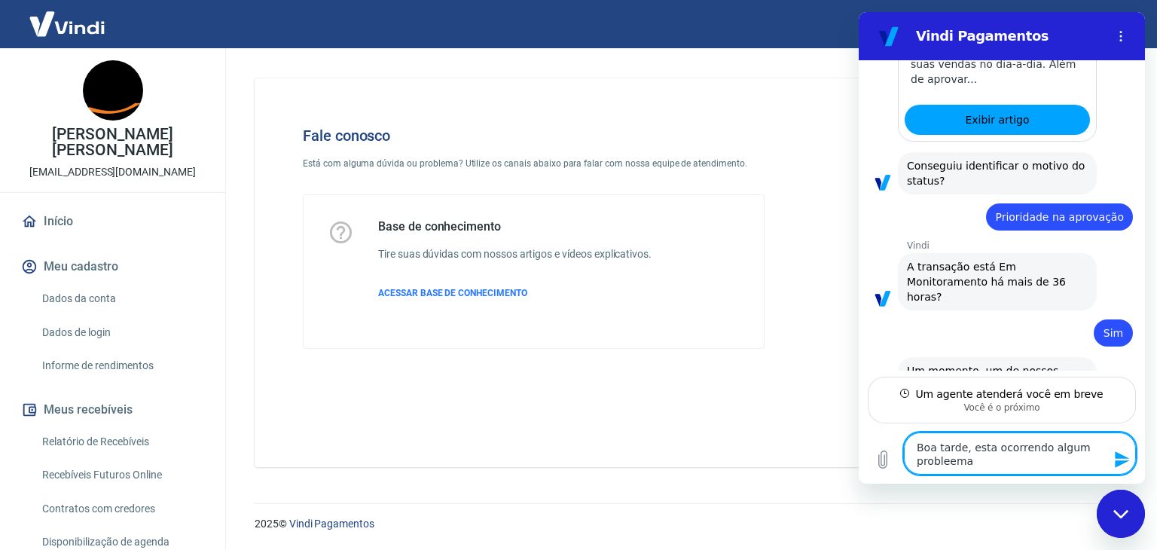
type textarea "Boa tarde, esta ocorrendo algum probleem"
type textarea "x"
type textarea "Boa tarde, esta ocorrendo algum problee"
type textarea "x"
type textarea "Boa tarde, esta ocorrendo algum proble"
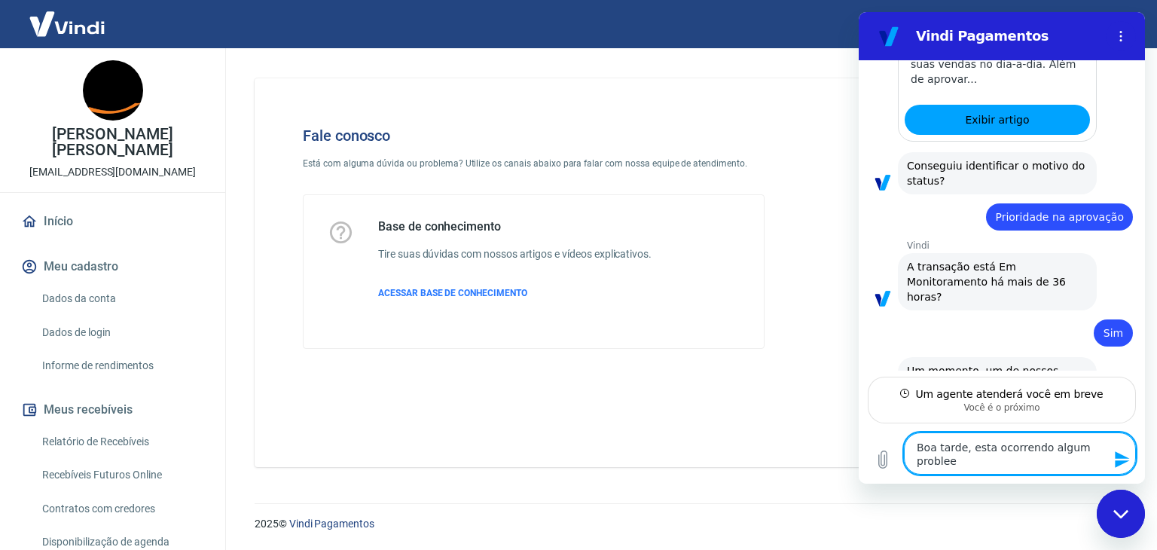
type textarea "x"
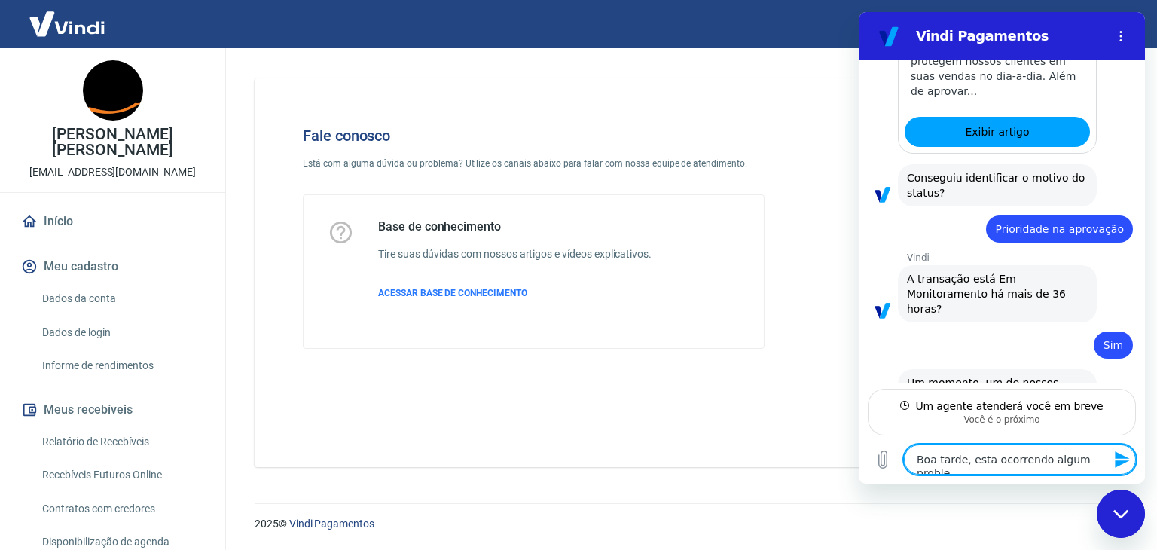
type textarea "Boa tarde, esta ocorrendo algum problem"
type textarea "x"
type textarea "Boa tarde, esta ocorrendo algum problema"
type textarea "x"
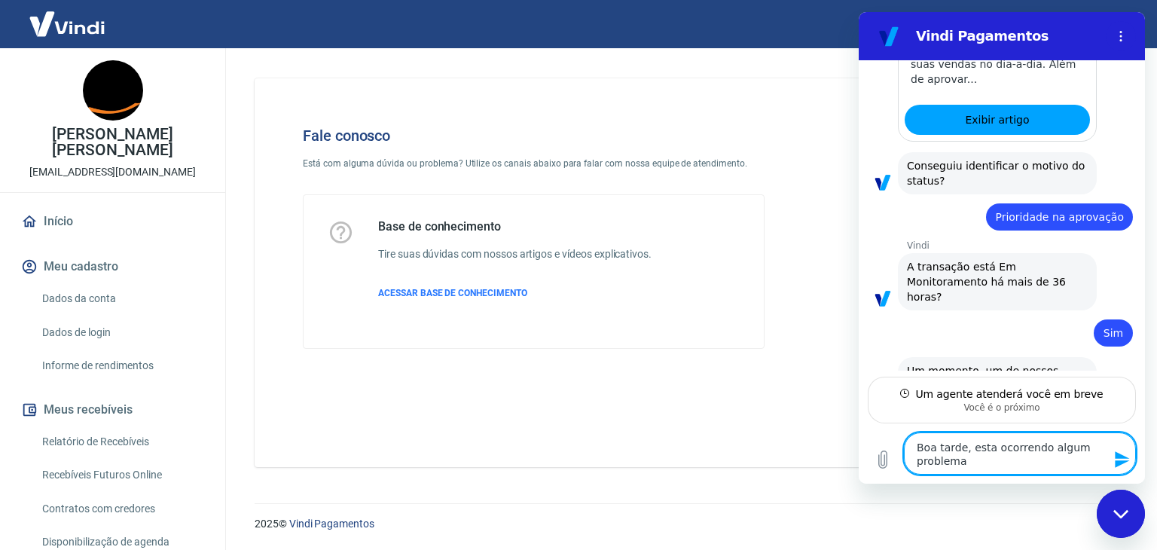
type textarea "Boa tarde, esta ocorrendo algum problema"
type textarea "x"
type textarea "Boa tarde, esta ocorrendo algum problema c"
type textarea "x"
type textarea "Boa tarde, esta ocorrendo algum problema co"
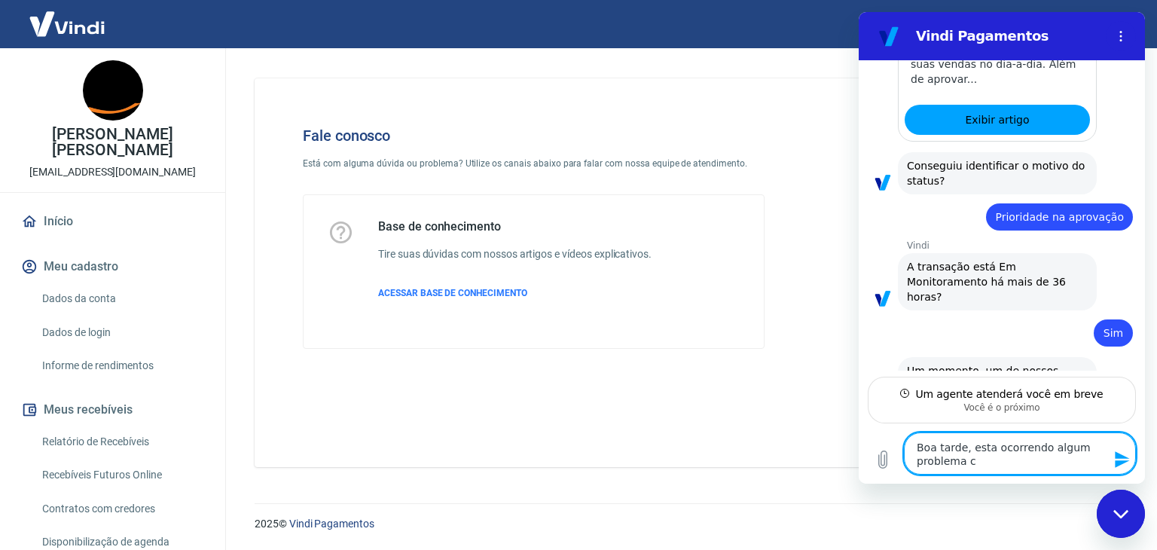
type textarea "x"
type textarea "Boa tarde, esta ocorrendo algum problema coo"
type textarea "x"
type textarea "Boa tarde, esta ocorrendo algum problema co"
type textarea "x"
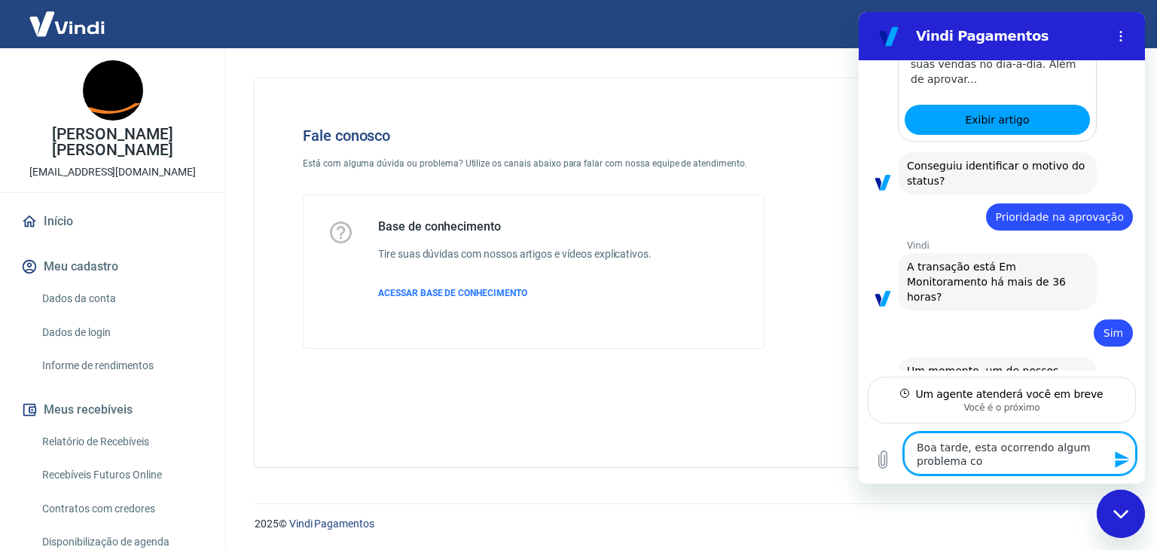
type textarea "Boa tarde, esta ocorrendo algum problema com"
type textarea "x"
type textarea "Boa tarde, esta ocorrendo algum problema com"
type textarea "x"
type textarea "Boa tarde, esta ocorrendo algum problema com o"
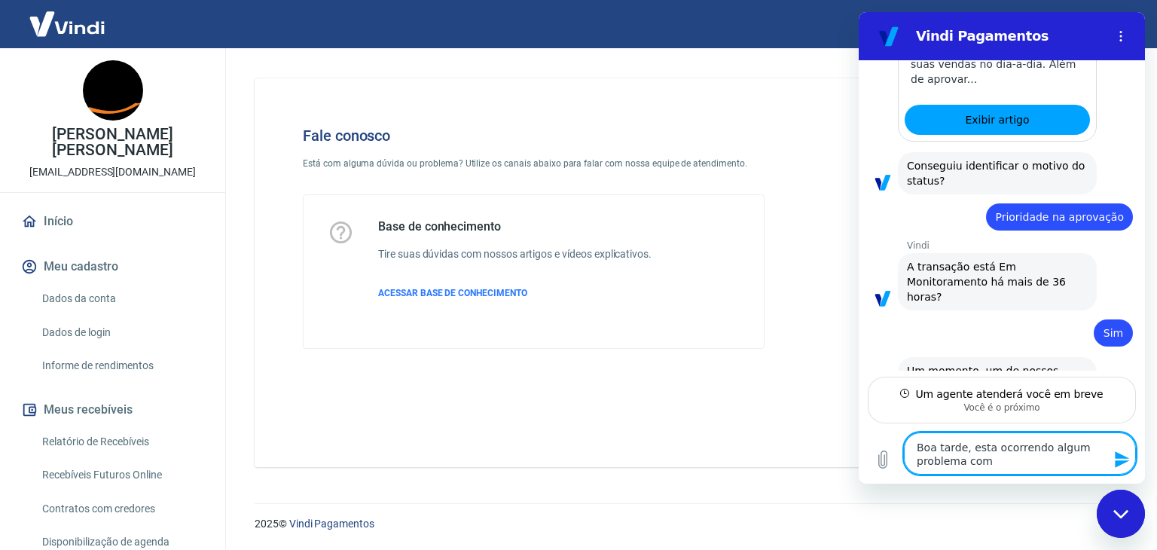
type textarea "x"
type textarea "Boa tarde, esta ocorrendo algum problema com os"
type textarea "x"
type textarea "Boa tarde, esta ocorrendo algum problema com os"
type textarea "x"
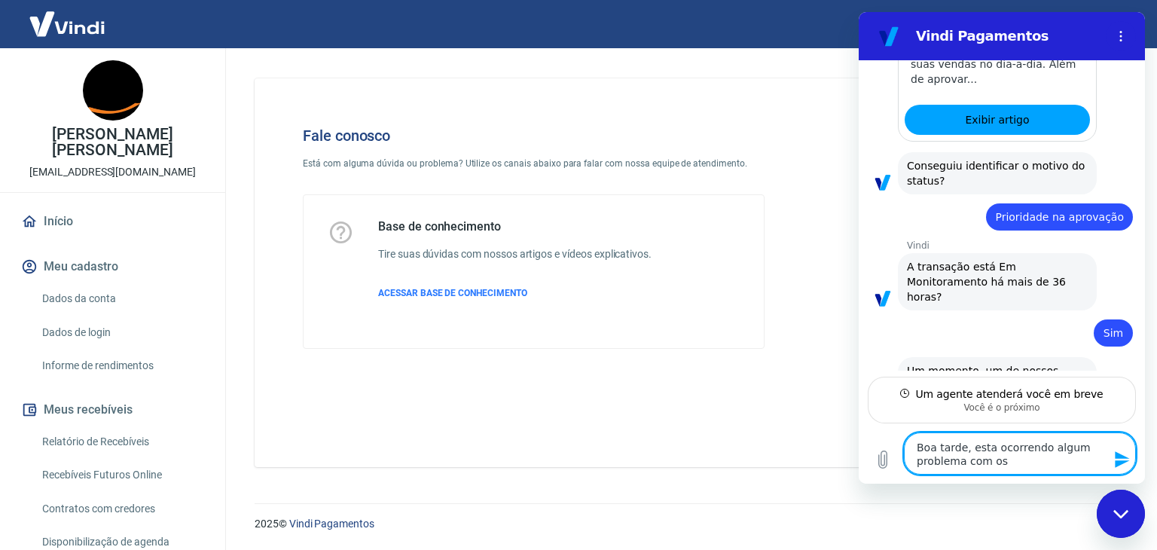
type textarea "Boa tarde, esta ocorrendo algum problema com os i"
type textarea "x"
type textarea "Boa tarde, esta ocorrendo algum problema com os in"
type textarea "x"
type textarea "Boa tarde, esta ocorrendo algum problema com os int"
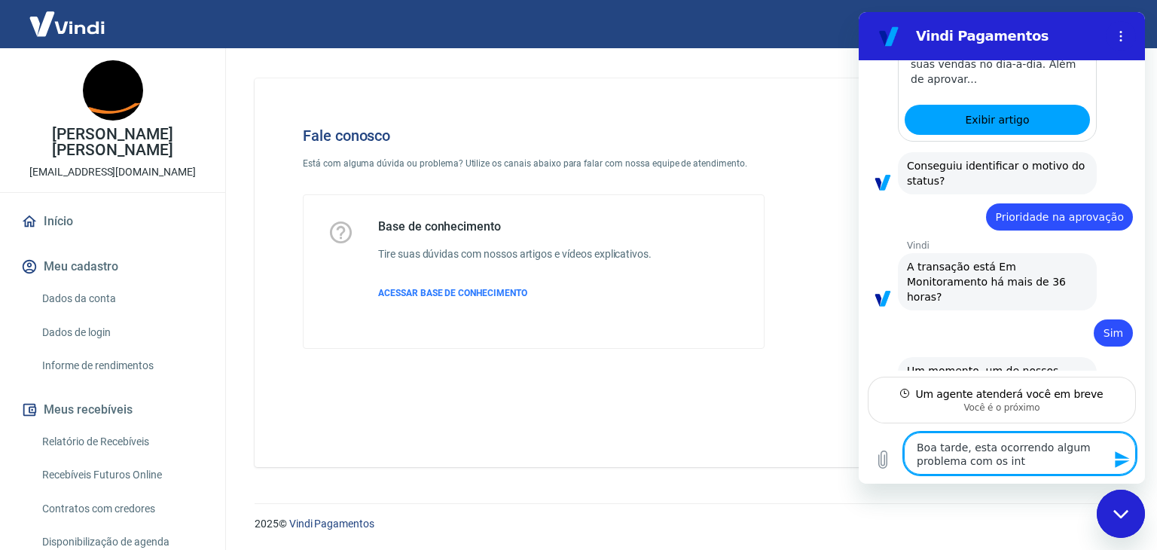
type textarea "x"
type textarea "Boa tarde, esta ocorrendo algum problema com os inte"
type textarea "x"
type textarea "Boa tarde, esta ocorrendo algum problema com os inter"
type textarea "x"
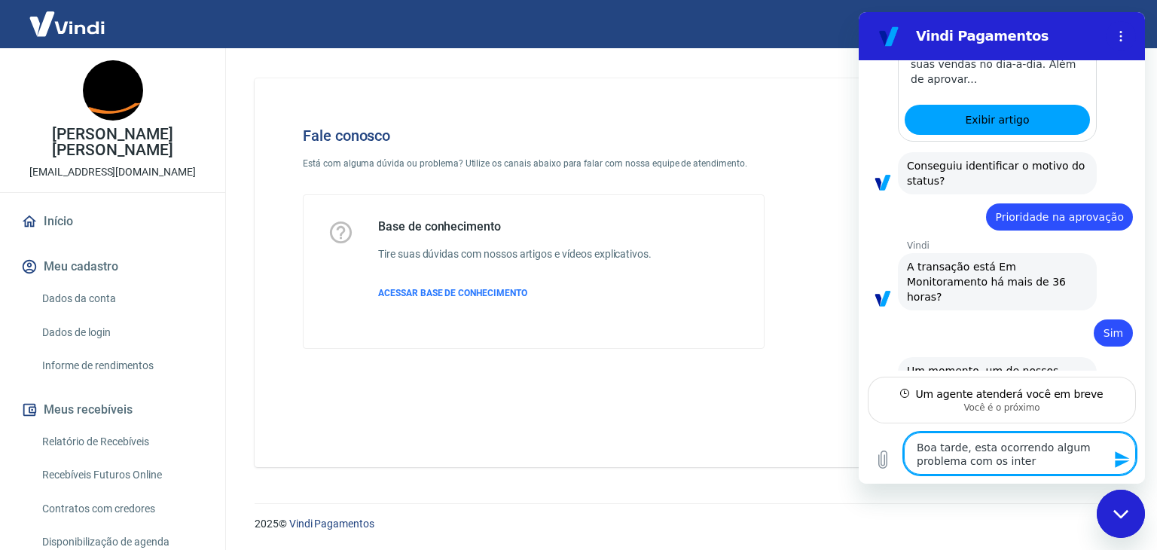
type textarea "Boa tarde, esta ocorrendo algum problema com os interm"
type textarea "x"
type textarea "Boa tarde, esta ocorrendo algum problema com os interme"
type textarea "x"
type textarea "Boa tarde, esta ocorrendo algum problema com os intermed"
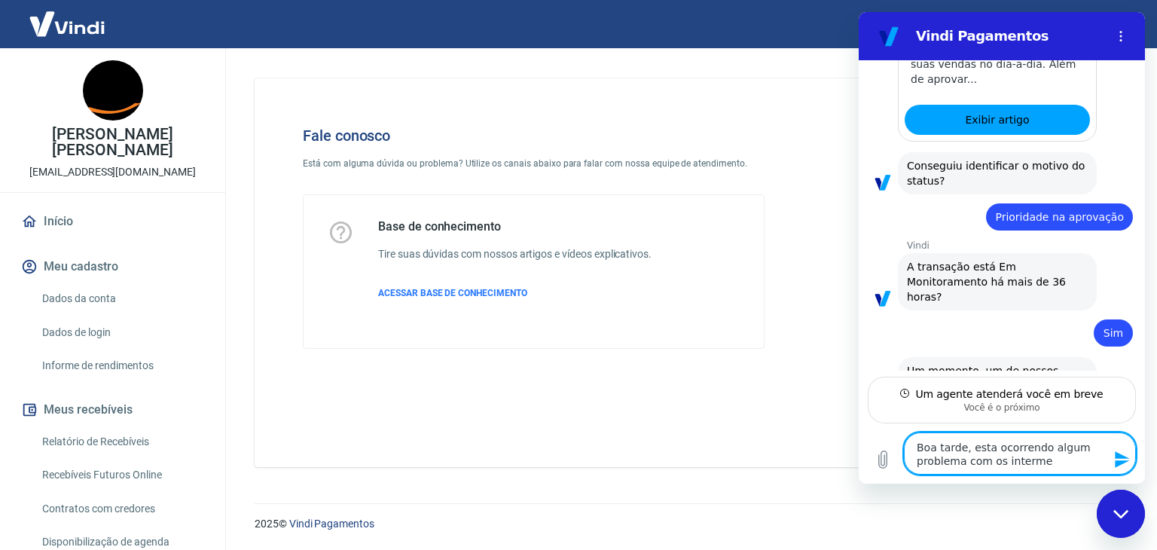
type textarea "x"
type textarea "Boa tarde, esta ocorrendo algum problema com os intermedi"
type textarea "x"
type textarea "Boa tarde, esta ocorrendo algum problema com os intermedia"
type textarea "x"
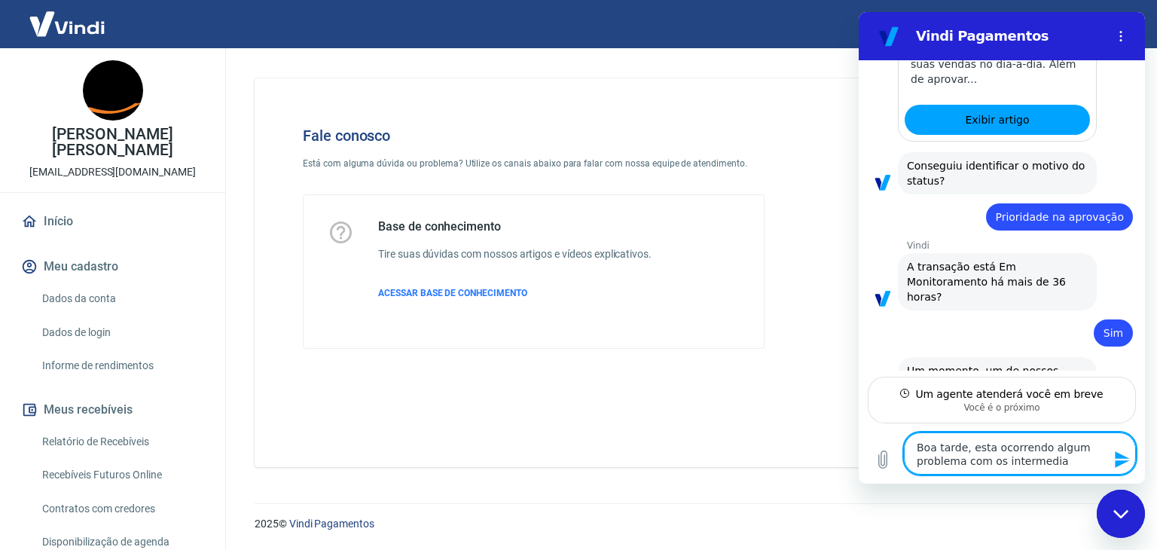
type textarea "Boa tarde, esta ocorrendo algum problema com os intermediad"
type textarea "x"
type textarea "Boa tarde, esta ocorrendo algum problema com os intermediado"
type textarea "x"
type textarea "Boa tarde, esta ocorrendo algum problema com os intermediador"
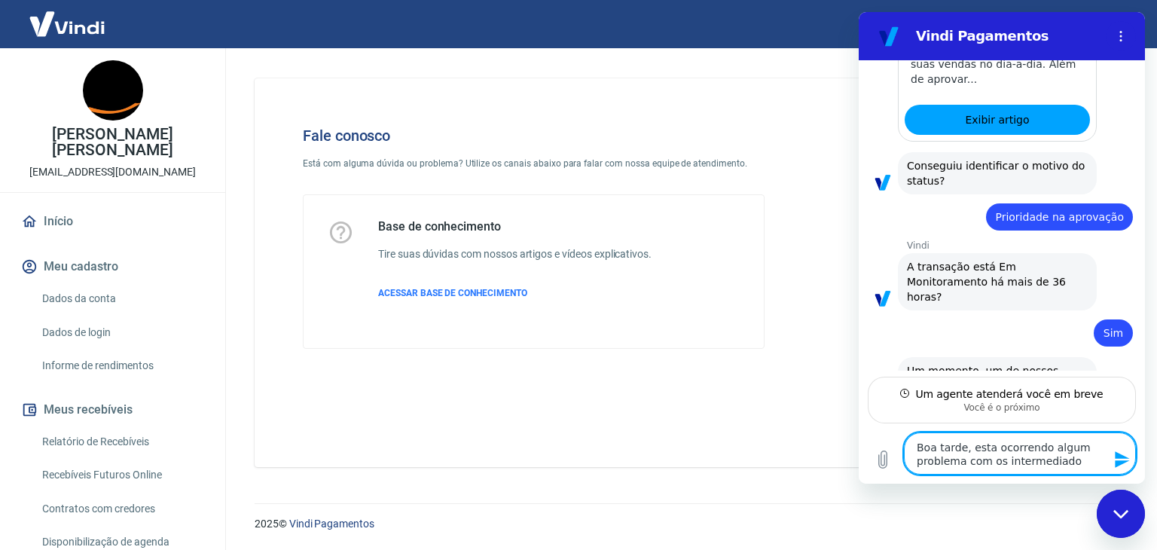
type textarea "x"
type textarea "Boa tarde, esta ocorrendo algum problema com os intermediadore"
type textarea "x"
type textarea "Boa tarde, esta ocorrendo algum problema com os intermediadores"
type textarea "x"
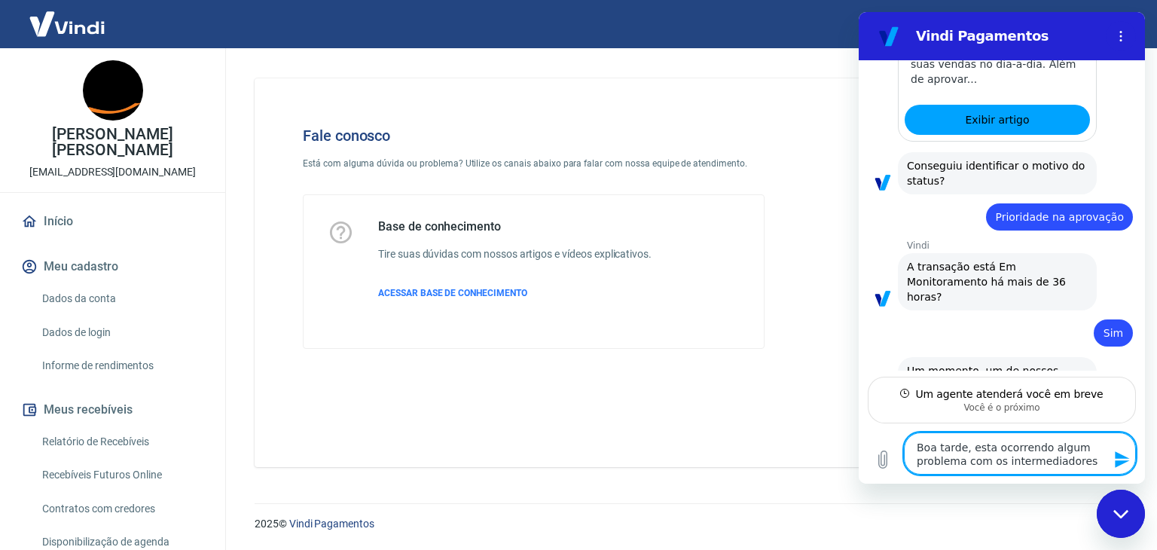
type textarea "Boa tarde, esta ocorrendo algum problema com os intermediadores"
type textarea "x"
type textarea "Boa tarde, esta ocorrendo algum problema com os intermediadores d"
type textarea "x"
type textarea "Boa tarde, esta ocorrendo algum problema com os intermediadores de"
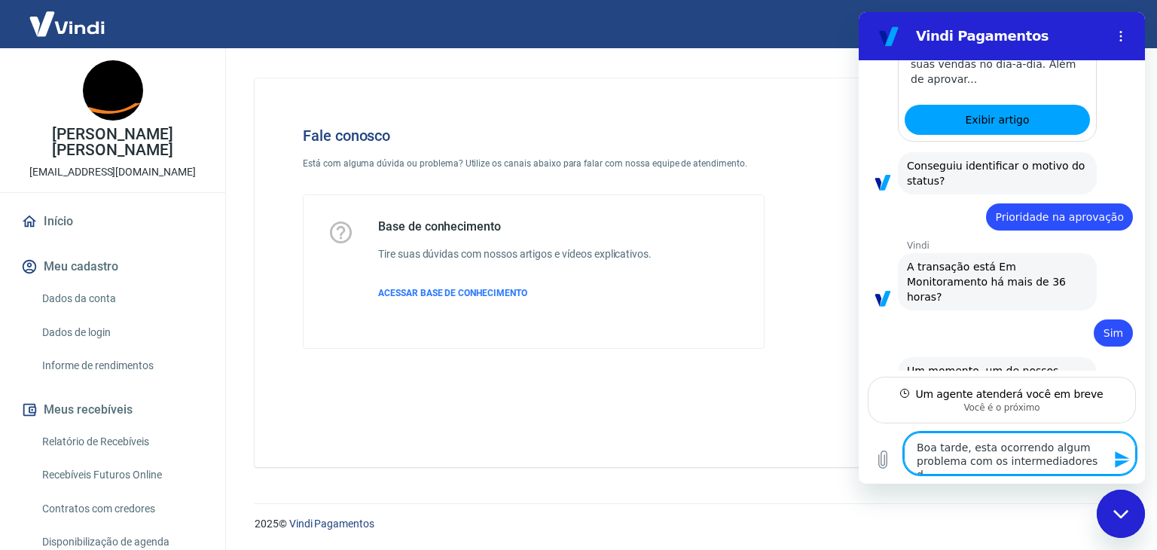
type textarea "x"
type textarea "Boa tarde, esta ocorrendo algum problema com os intermediadores de"
type textarea "x"
type textarea "Boa tarde, esta ocorrendo algum problema com os intermediadores de p"
type textarea "x"
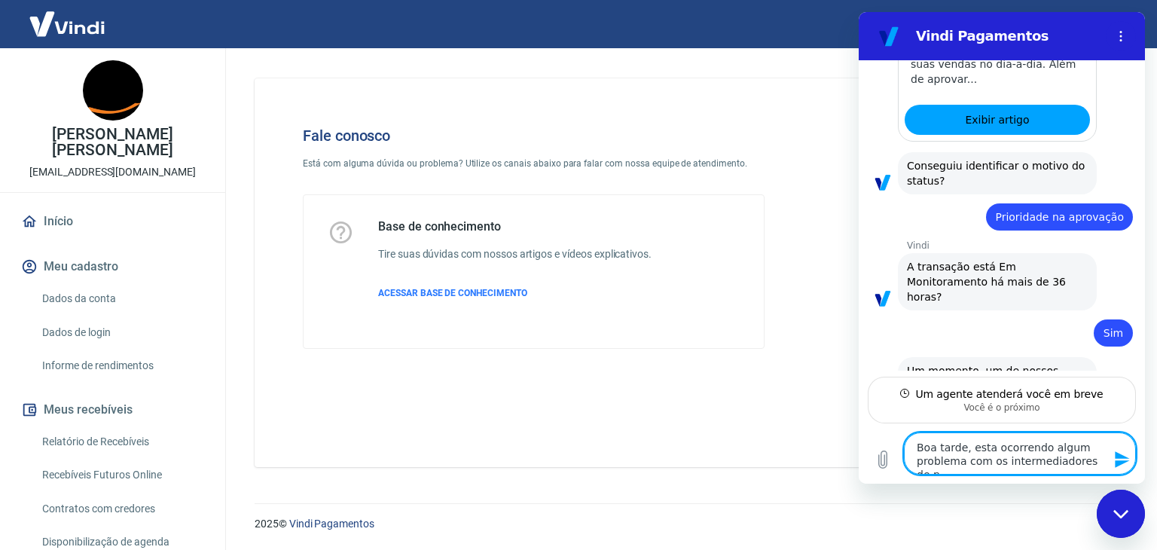
type textarea "Boa tarde, esta ocorrendo algum problema com os intermediadores de pa"
type textarea "x"
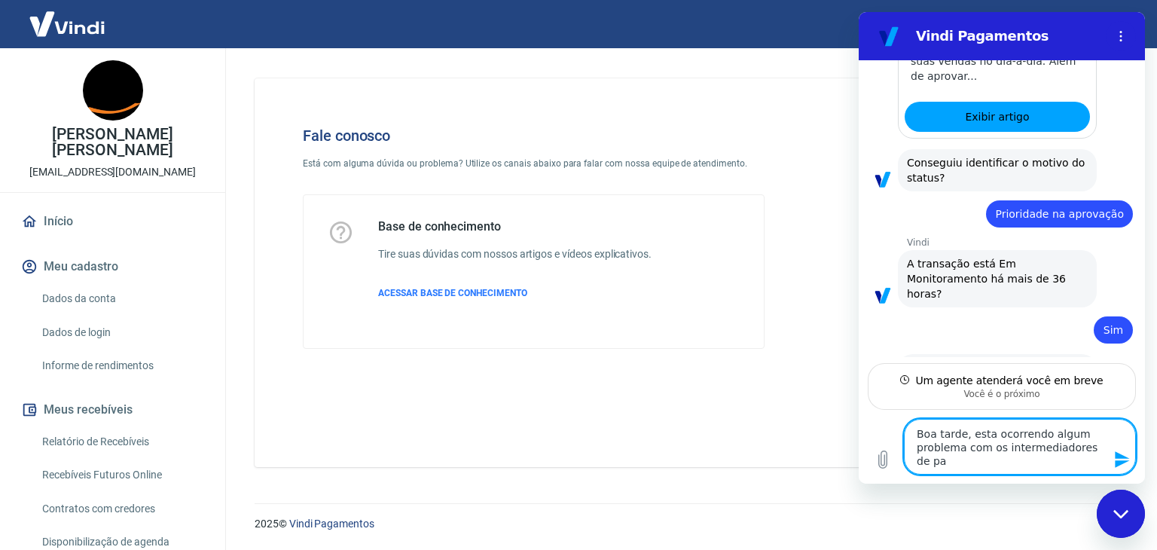
type textarea "Boa tarde, esta ocorrendo algum problema com os intermediadores de pag"
type textarea "x"
type textarea "Boa tarde, esta ocorrendo algum problema com os intermediadores de paga"
type textarea "x"
type textarea "Boa tarde, esta ocorrendo algum problema com os intermediadores de pagam"
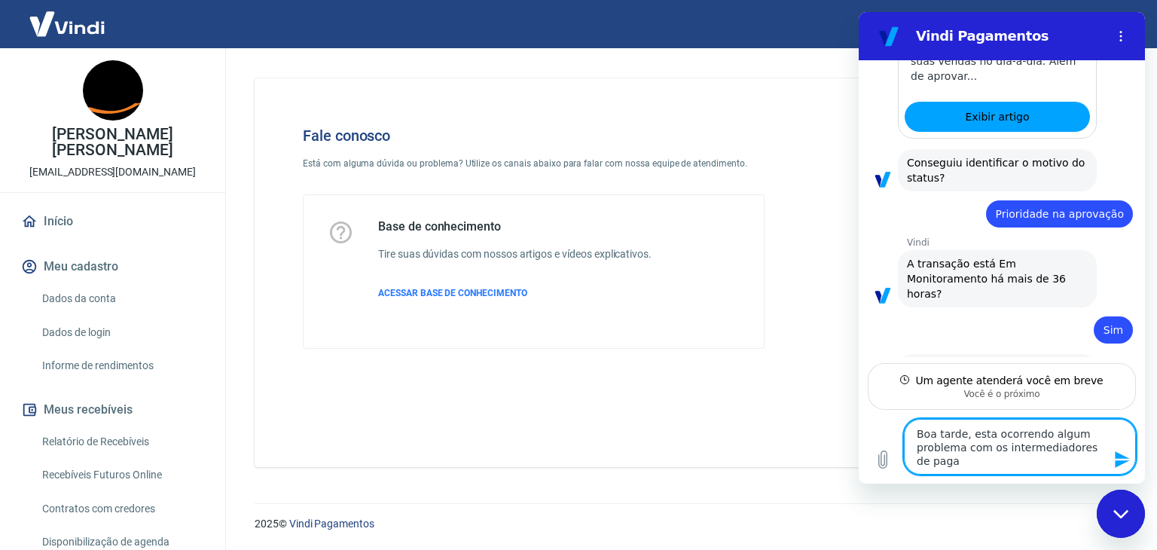
type textarea "x"
type textarea "Boa tarde, esta ocorrendo algum problema com os intermediadores de pagame"
type textarea "x"
type textarea "Boa tarde, esta ocorrendo algum problema com os intermediadores de pagamen"
type textarea "x"
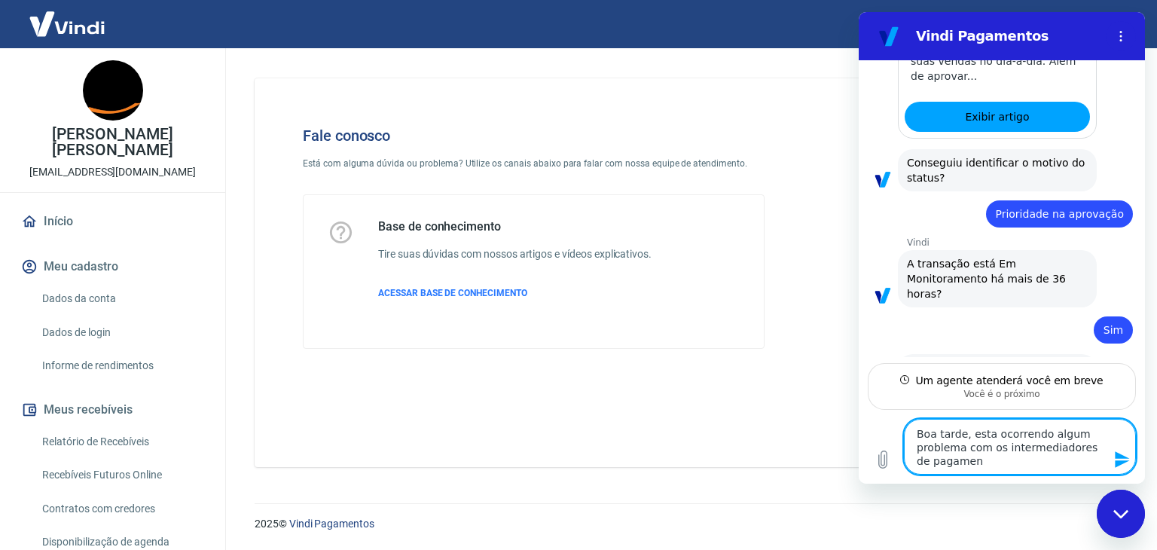
type textarea "Boa tarde, esta ocorrendo algum problema com os intermediadores de pagament"
type textarea "x"
type textarea "Boa tarde, esta ocorrendo algum problema com os intermediadores de pagamento"
type textarea "x"
type textarea "Boa tarde, esta ocorrendo algum problema com os intermediadores de pagamento?"
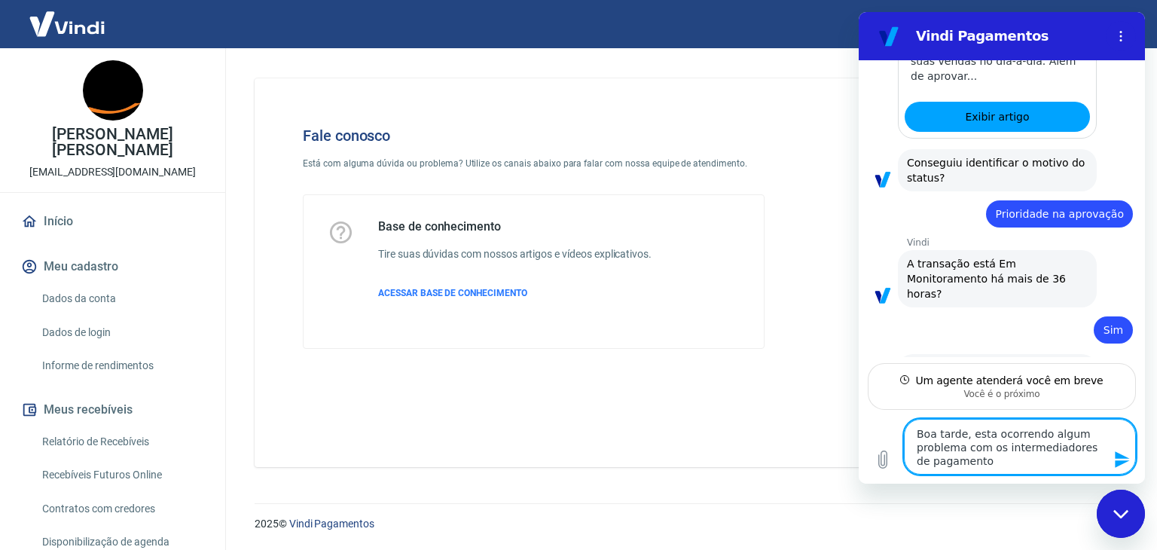
type textarea "x"
type textarea "Boa tarde, esta ocorrendo algum problema com os intermediadores de pagamento?"
type textarea "x"
type textarea "Boa tarde, esta ocorrendo algum problema com os intermediadores de pagamento? T"
type textarea "x"
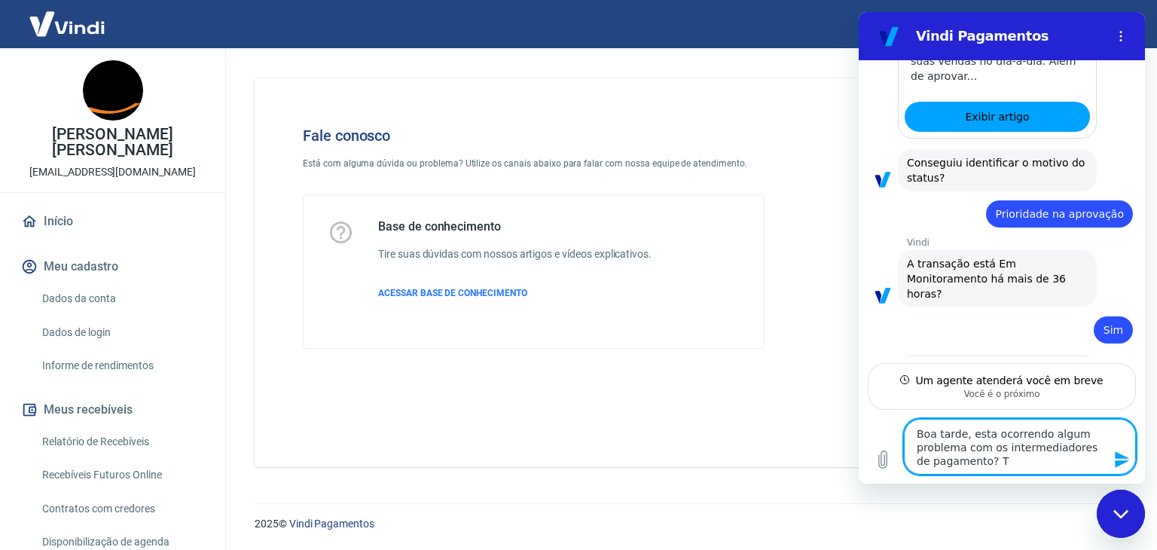
type textarea "Boa tarde, esta ocorrendo algum problema com os intermediadores de pagamento? Te"
type textarea "x"
type textarea "Boa tarde, esta ocorrendo algum problema com os intermediadores de pagamento? T…"
type textarea "x"
type textarea "Boa tarde, esta ocorrendo algum problema com os intermediadores de pagamento? T…"
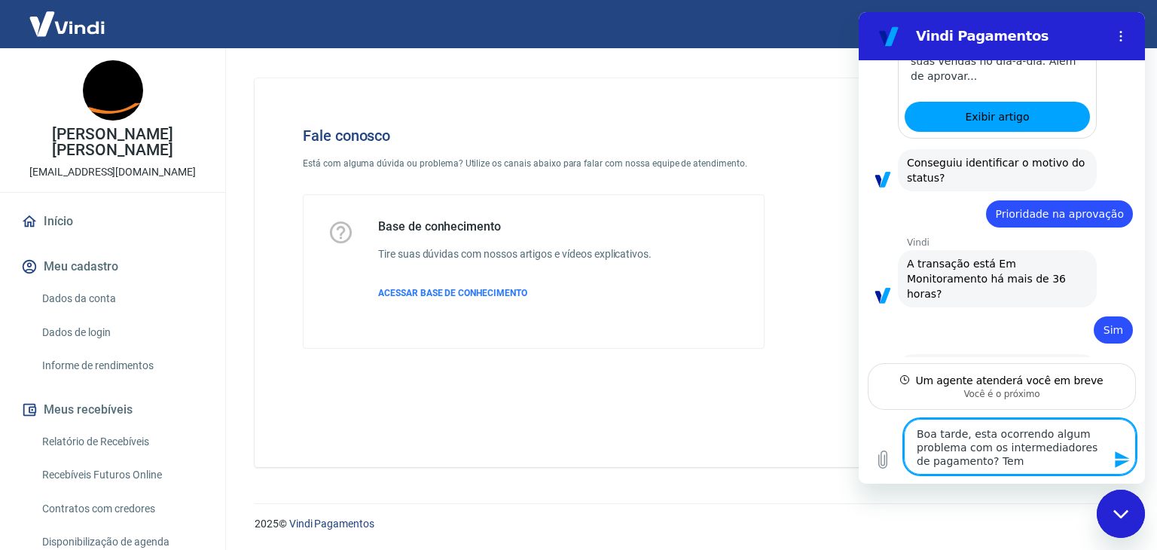
type textarea "x"
type textarea "Boa tarde, esta ocorrendo algum problema com os intermediadores de pagamento? T…"
type textarea "x"
type textarea "Boa tarde, esta ocorrendo algum problema com os intermediadores de pagamento? T…"
type textarea "x"
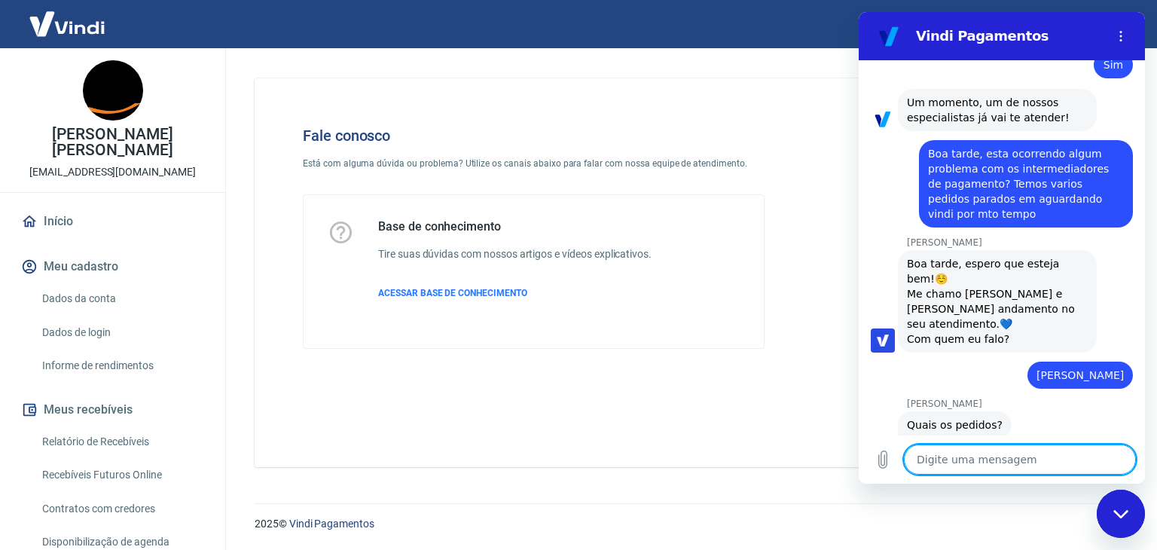
scroll to position [2915, 0]
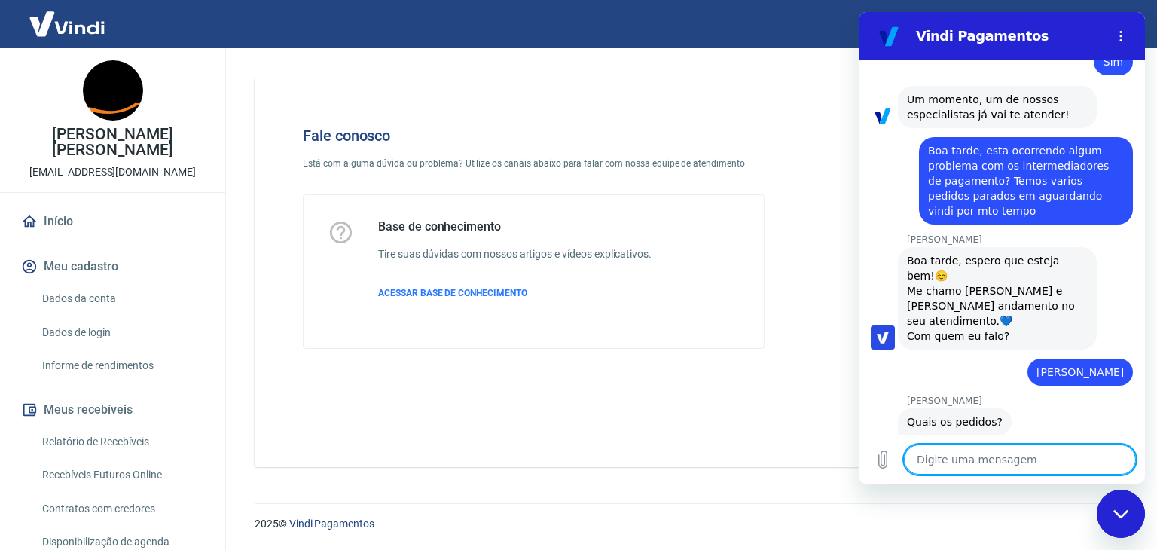
click at [936, 462] on textarea at bounding box center [1020, 459] width 232 height 30
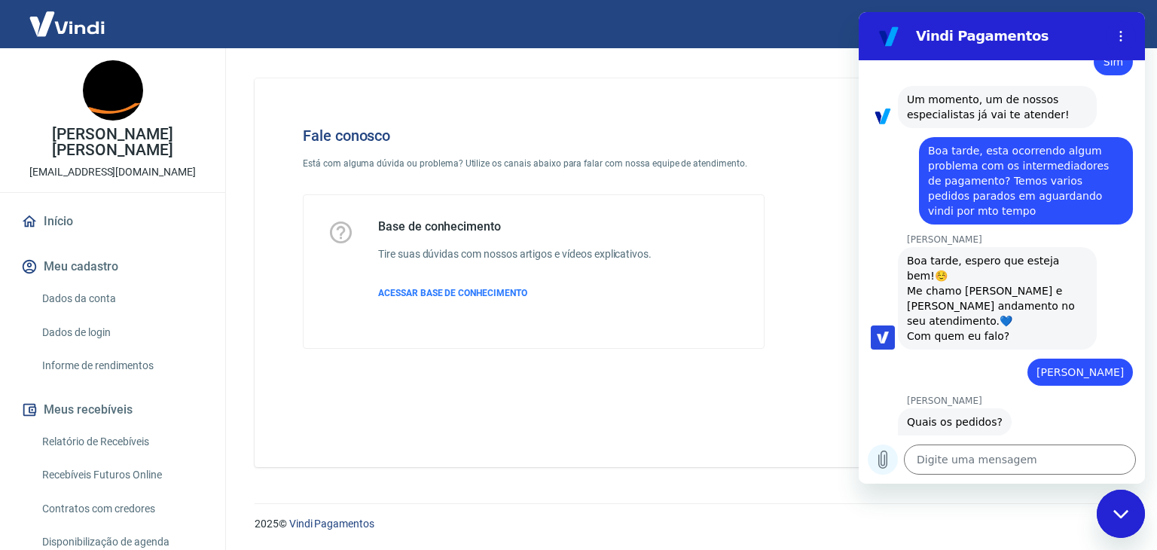
click at [883, 461] on icon "Carregar arquivo" at bounding box center [883, 459] width 18 height 18
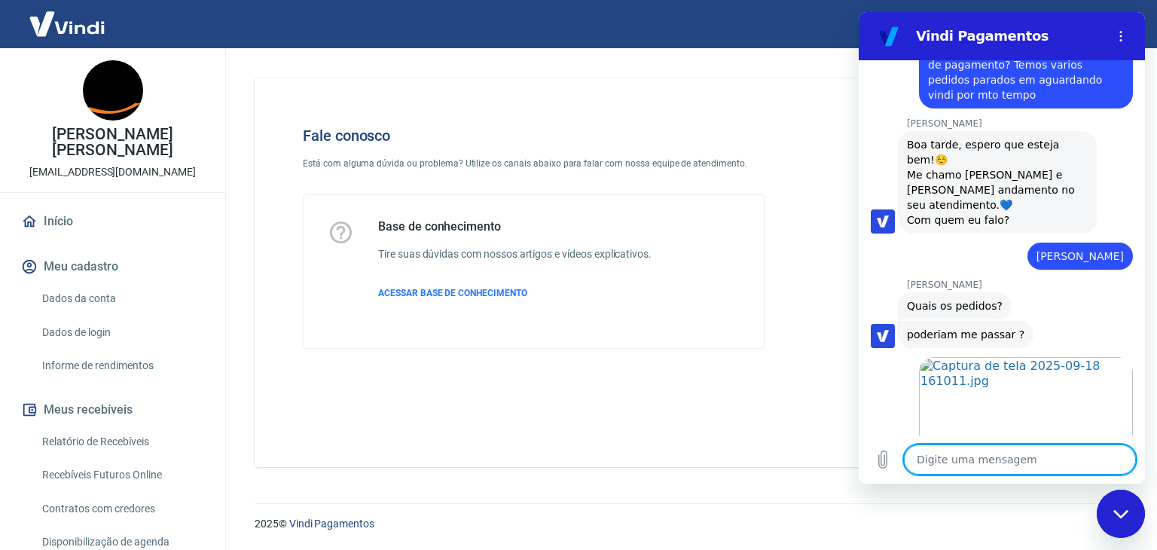
scroll to position [3034, 0]
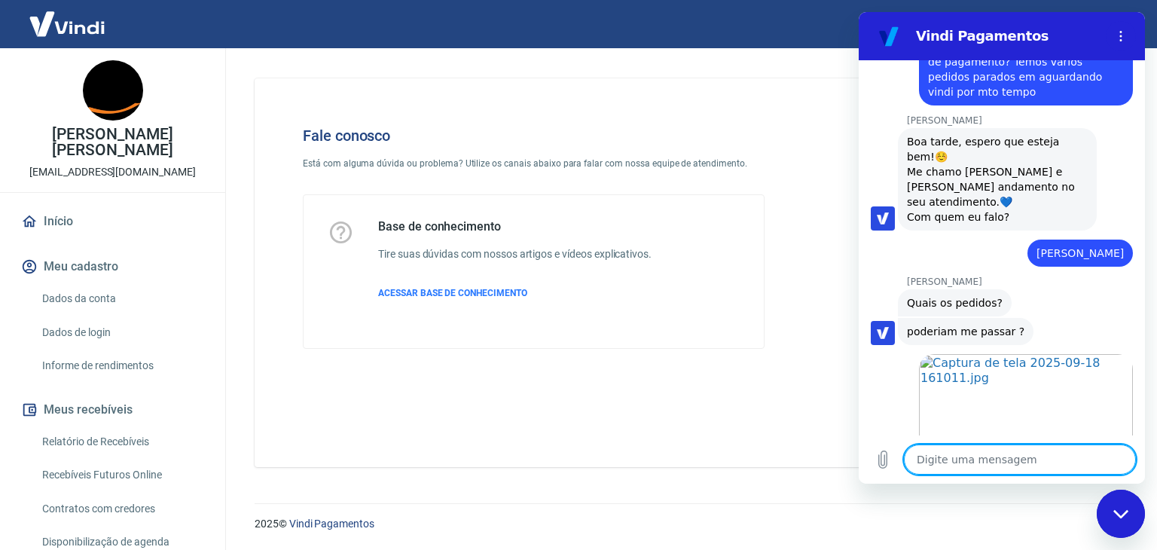
click at [967, 459] on textarea at bounding box center [1020, 459] width 232 height 30
paste textarea "27116 18/09/2025 - 16:00:18 Ednei De Souza Camargo Caneca Dia Das Mães - Mãe Ca…"
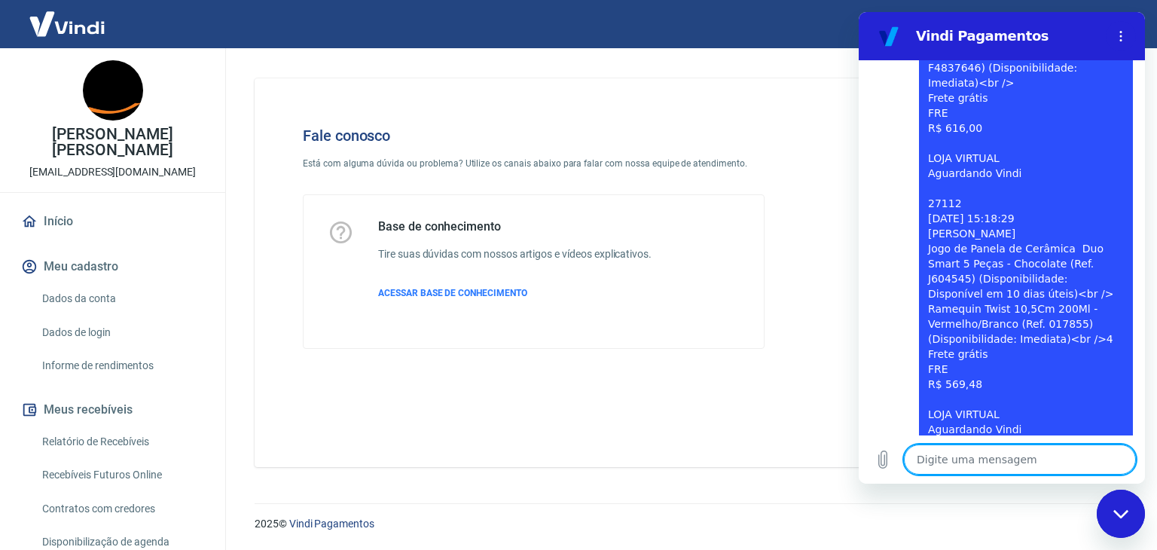
scroll to position [3982, 0]
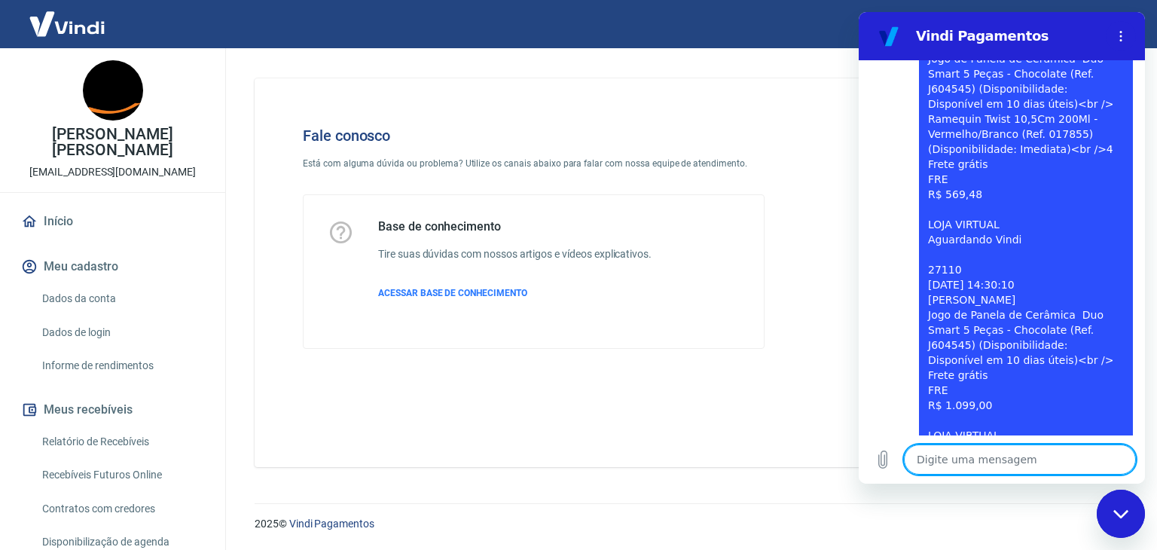
click at [958, 470] on textarea at bounding box center [1020, 459] width 232 height 30
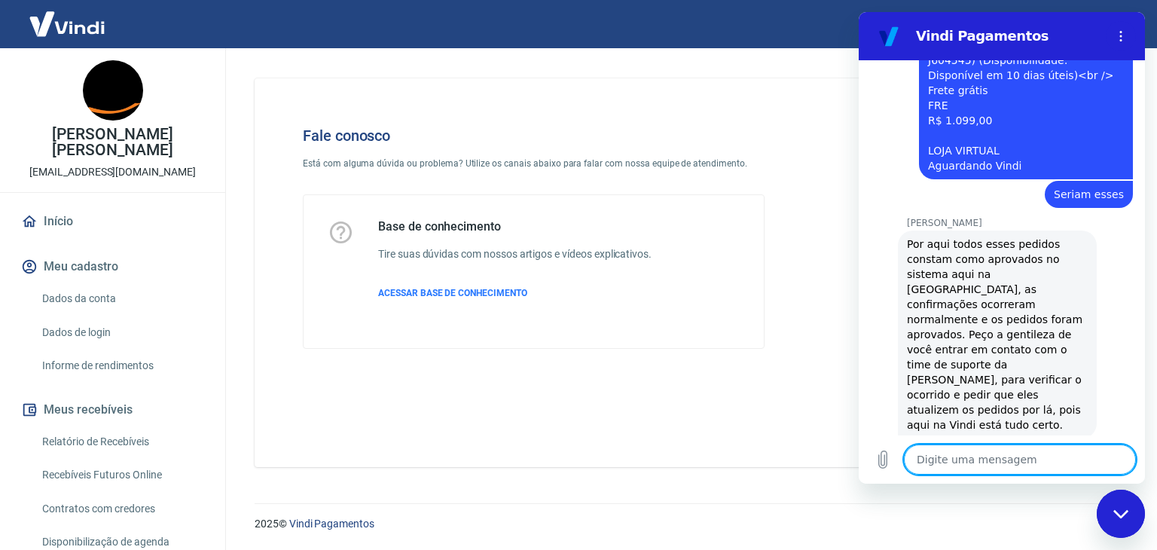
scroll to position [4269, 0]
click at [1015, 451] on textarea at bounding box center [1020, 459] width 232 height 30
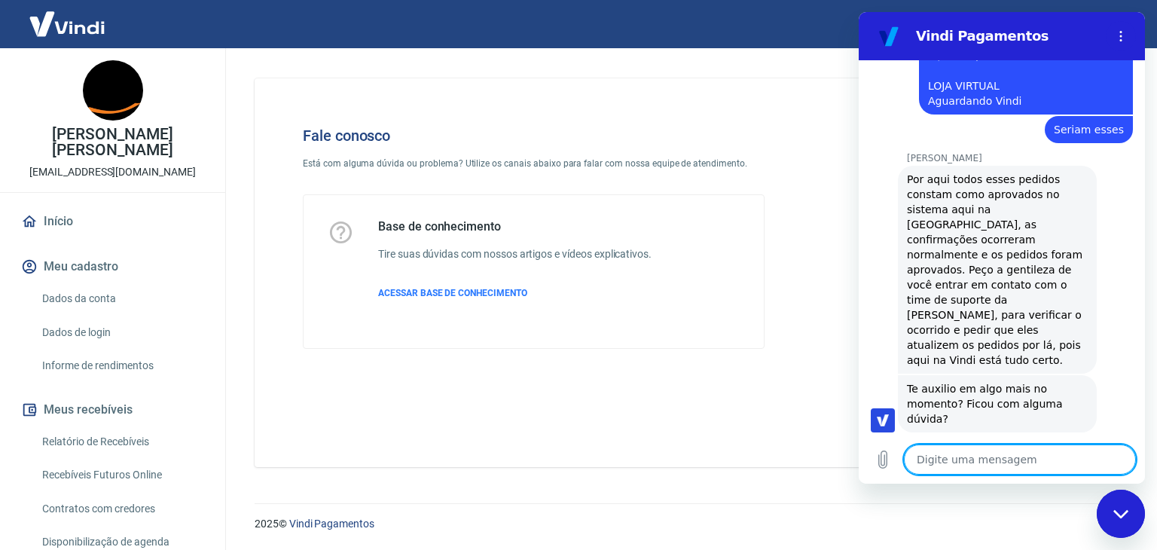
scroll to position [4334, 0]
